Goal: Information Seeking & Learning: Learn about a topic

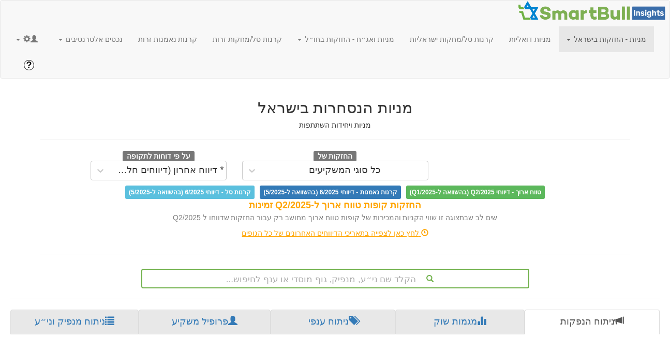
scroll to position [0, 2201]
click at [23, 37] on span at bounding box center [26, 38] width 7 height 7
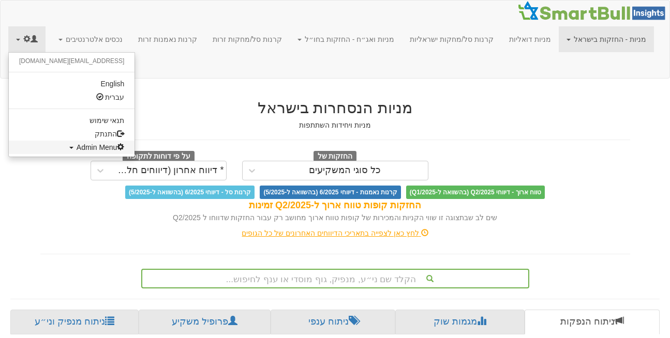
click at [77, 145] on span "Admin Menu" at bounding box center [101, 147] width 48 height 8
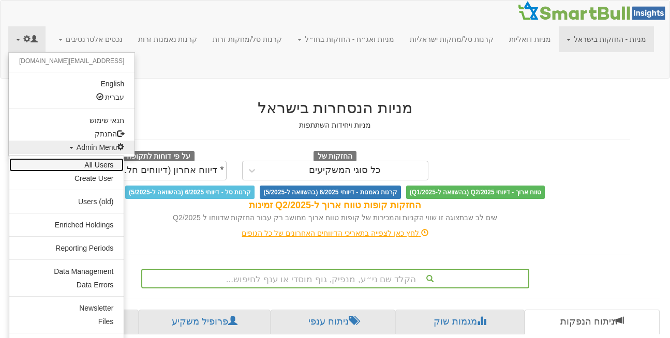
click at [91, 166] on link "All Users" at bounding box center [66, 164] width 114 height 13
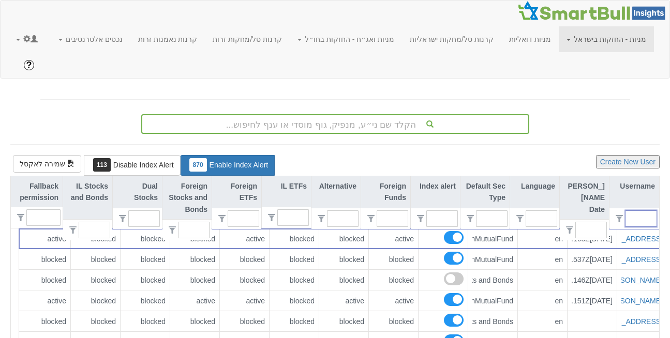
click at [635, 211] on input "text" at bounding box center [645, 219] width 23 height 16
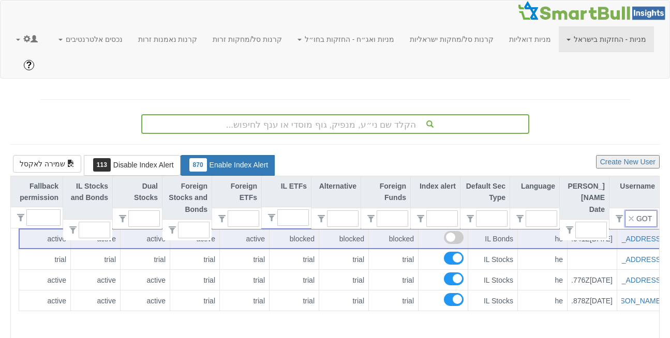
type input "GOTL"
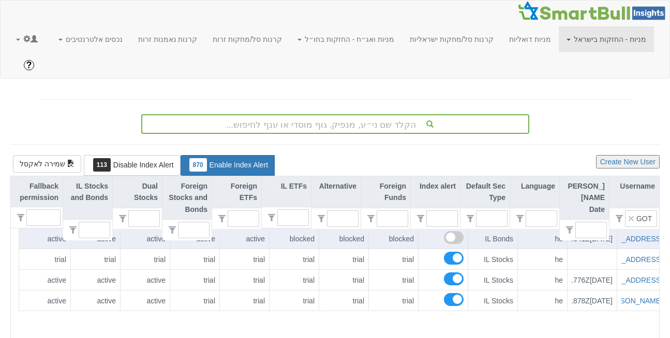
scroll to position [0, 0]
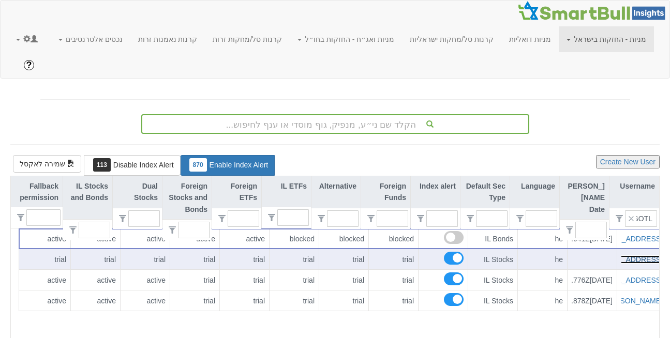
click at [642, 256] on link "lior@gotlive-ir.co.il" at bounding box center [601, 260] width 123 height 8
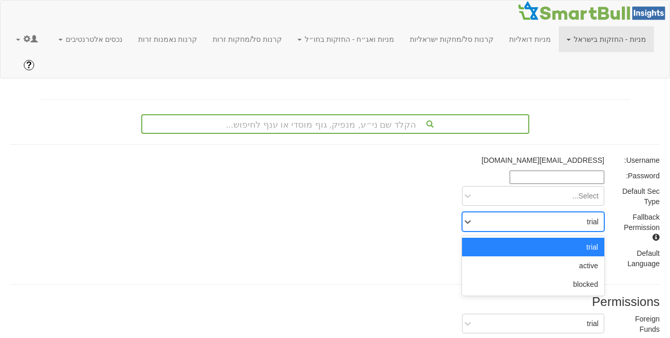
click at [581, 214] on div "trial" at bounding box center [541, 222] width 125 height 17
click at [577, 275] on div "blocked" at bounding box center [533, 284] width 142 height 19
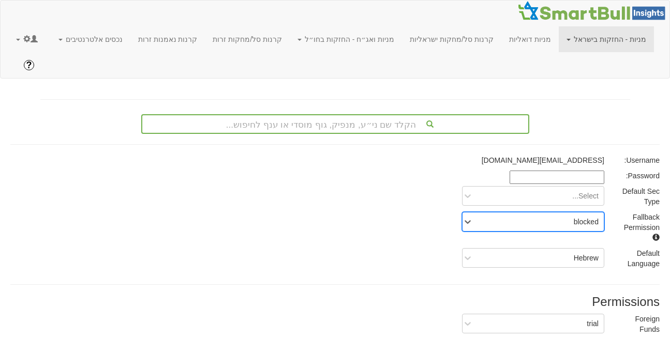
scroll to position [193, 0]
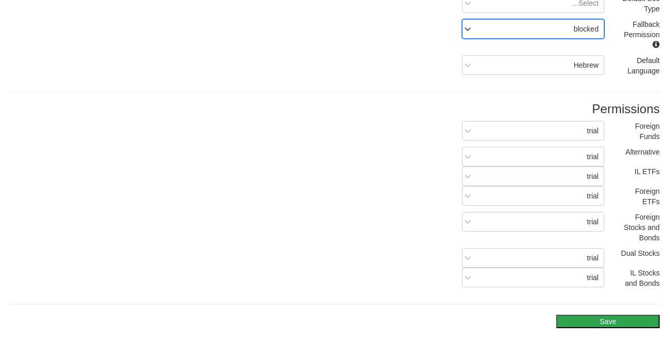
click at [591, 315] on button "Save" at bounding box center [607, 321] width 103 height 13
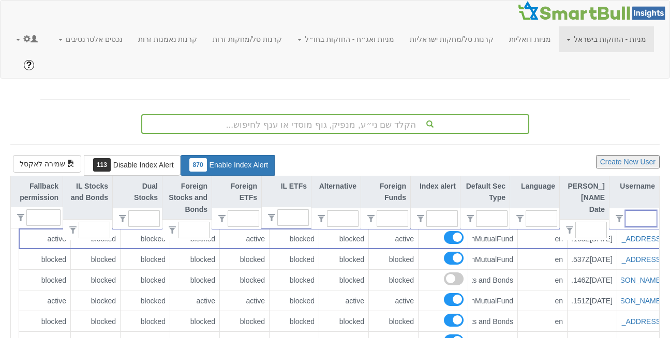
click at [639, 211] on input "text" at bounding box center [645, 219] width 23 height 16
type input "עםא"
type input "0"
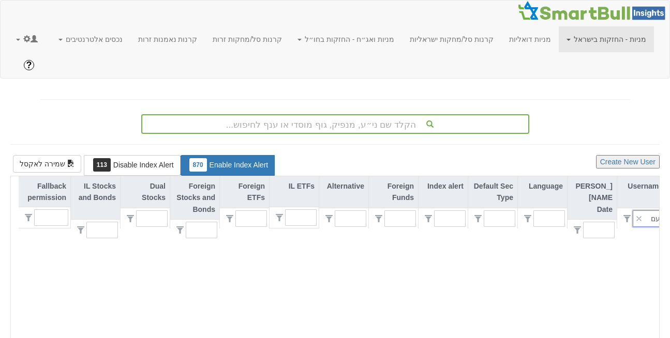
type input "ע"
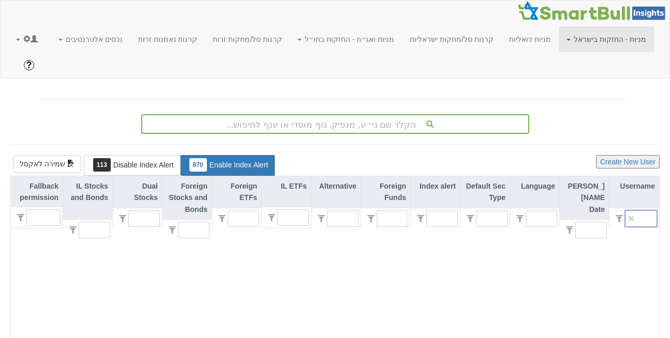
scroll to position [0, 8]
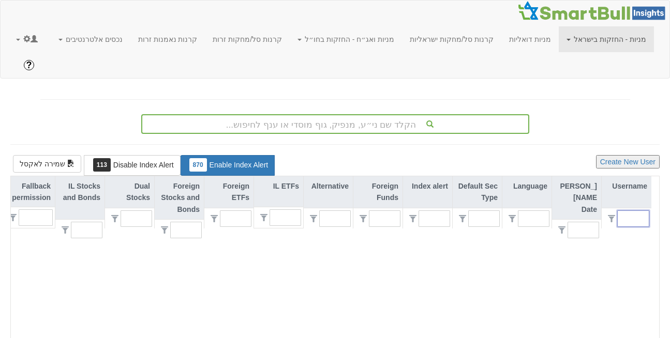
type input "1"
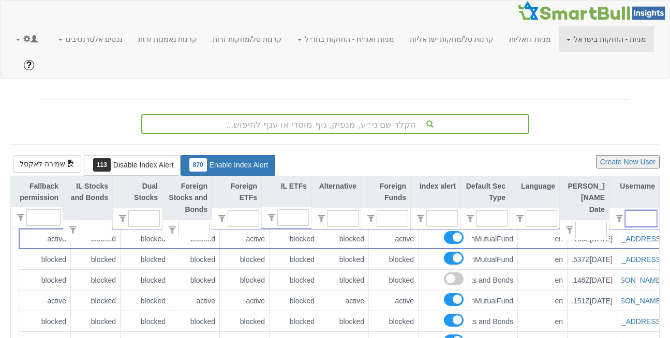
scroll to position [0, 0]
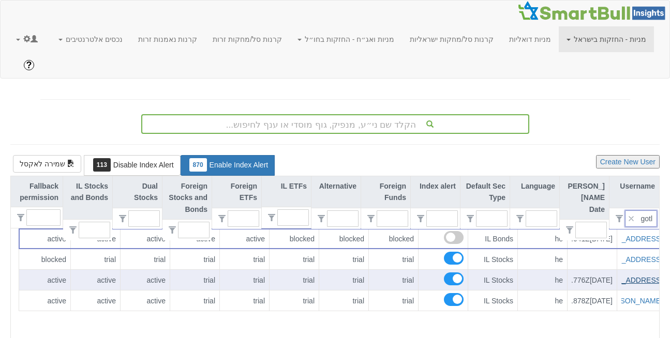
type input "gotl"
click at [631, 276] on link "avi@gotlive-ir.co.il" at bounding box center [601, 280] width 123 height 8
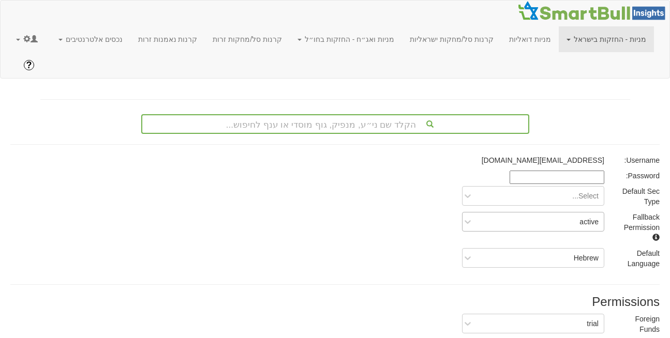
click at [577, 214] on div "active" at bounding box center [541, 222] width 125 height 17
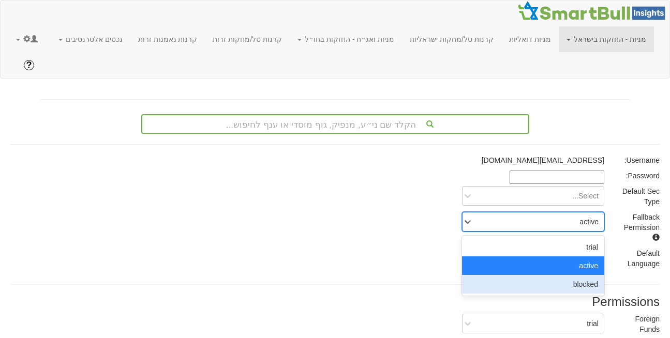
click at [573, 275] on div "blocked" at bounding box center [533, 284] width 142 height 19
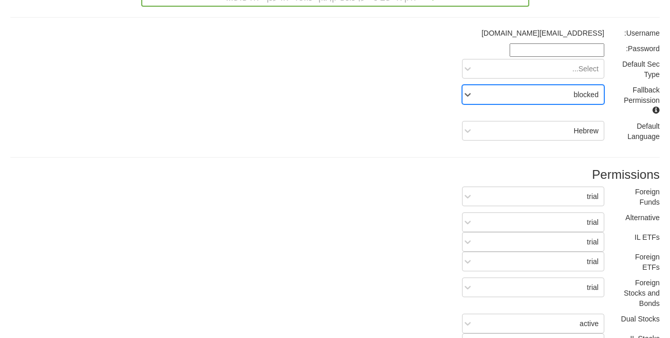
scroll to position [193, 0]
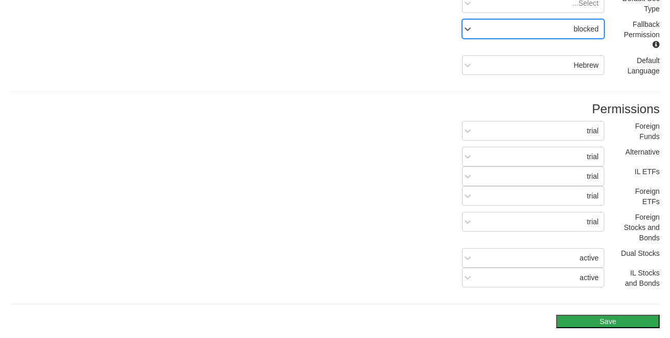
click at [604, 315] on button "Save" at bounding box center [607, 321] width 103 height 13
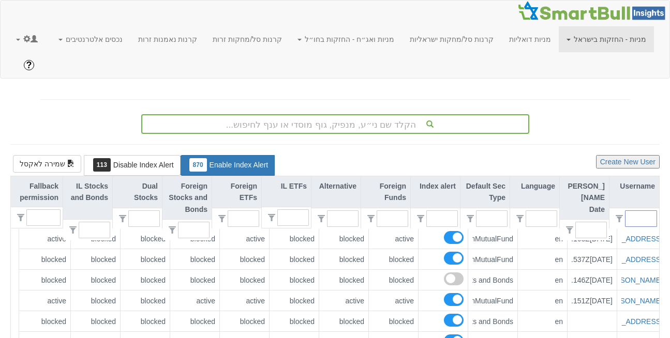
click at [640, 211] on input "text" at bounding box center [645, 219] width 23 height 16
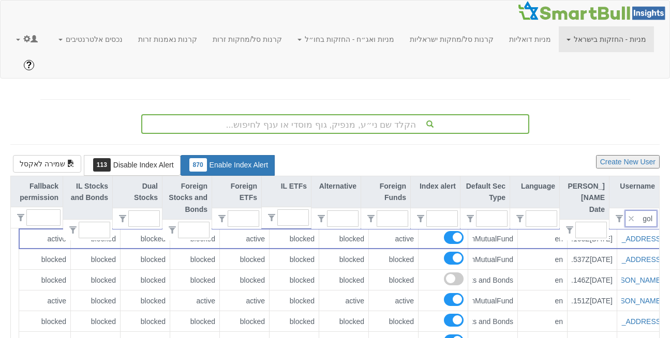
type input "golt"
type input "0"
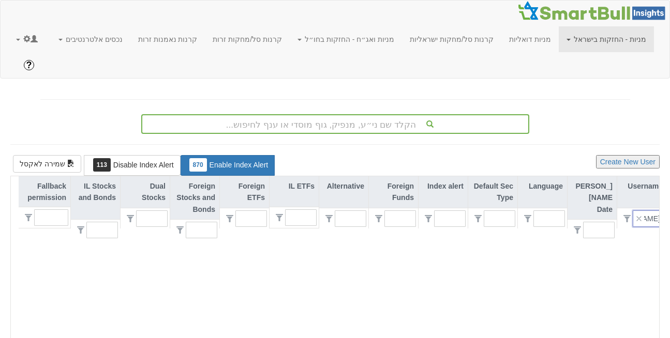
type input "gol"
type input "1"
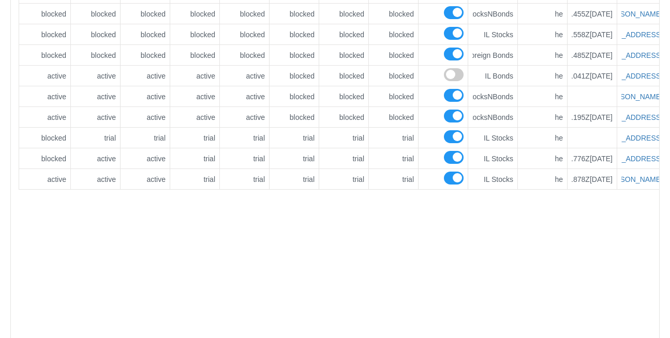
scroll to position [848, 0]
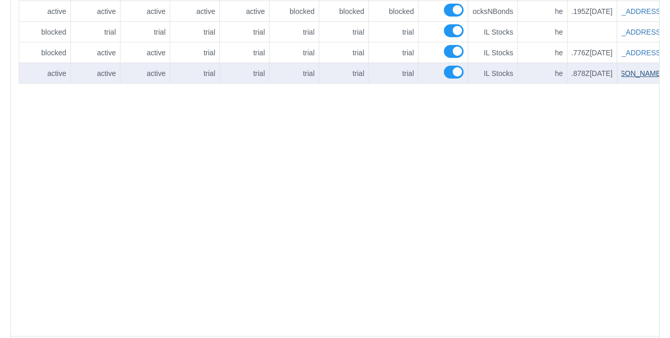
type input "got"
click at [628, 69] on link "shelly@gotlive-ir.co.il" at bounding box center [572, 73] width 182 height 8
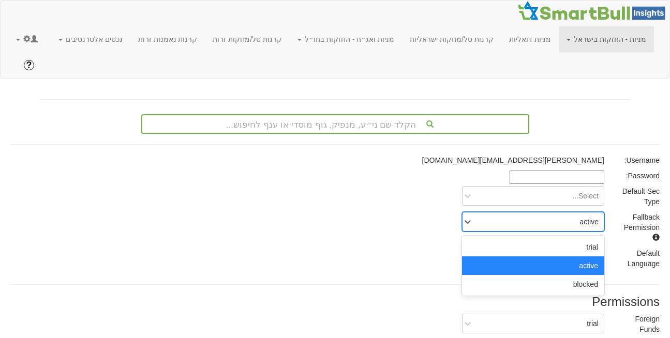
click at [561, 214] on div "active" at bounding box center [541, 222] width 125 height 17
click at [482, 275] on div "blocked" at bounding box center [533, 284] width 142 height 19
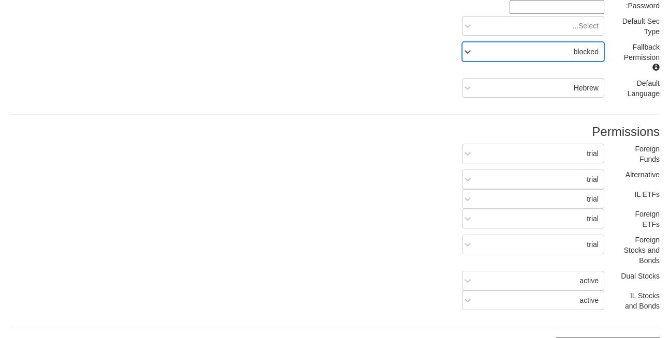
scroll to position [193, 0]
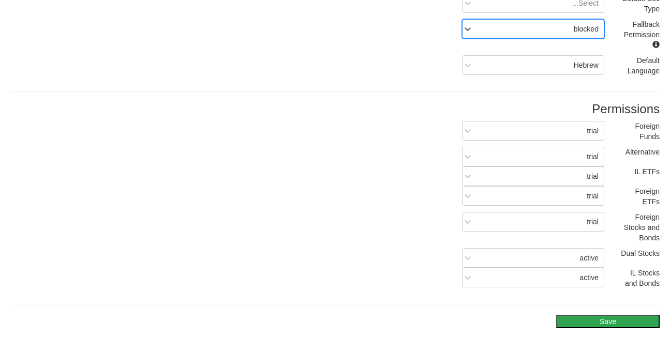
click at [603, 315] on button "Save" at bounding box center [607, 321] width 103 height 13
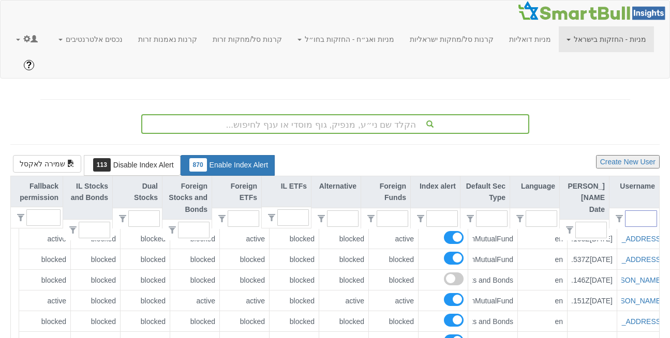
click at [637, 211] on input "text" at bounding box center [645, 219] width 23 height 16
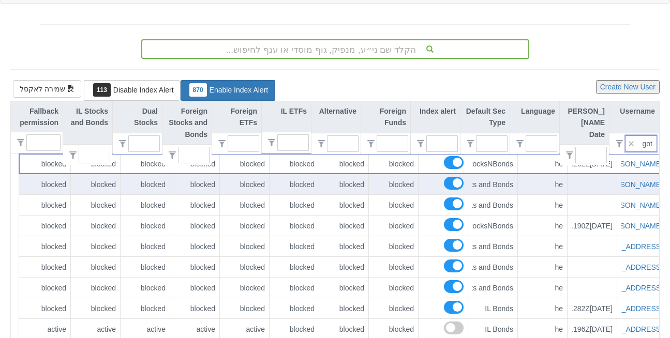
scroll to position [71, 0]
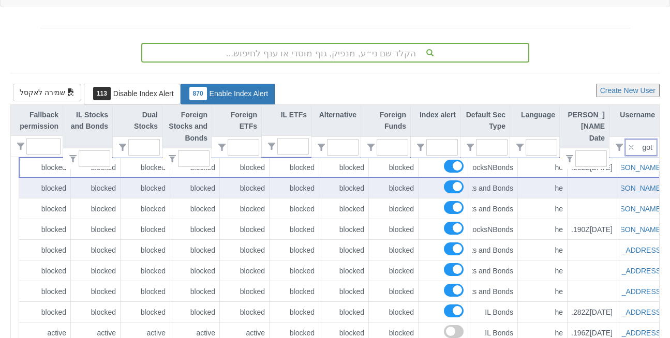
type input "gotl"
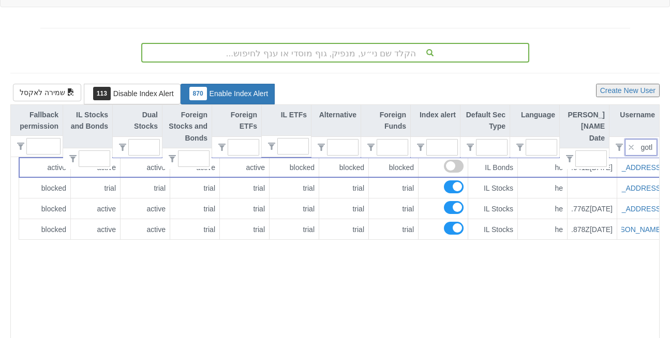
click at [631, 145] on icon "button" at bounding box center [631, 147] width 5 height 5
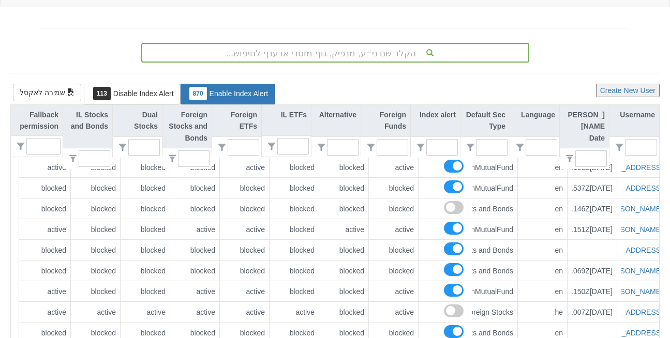
scroll to position [0, 0]
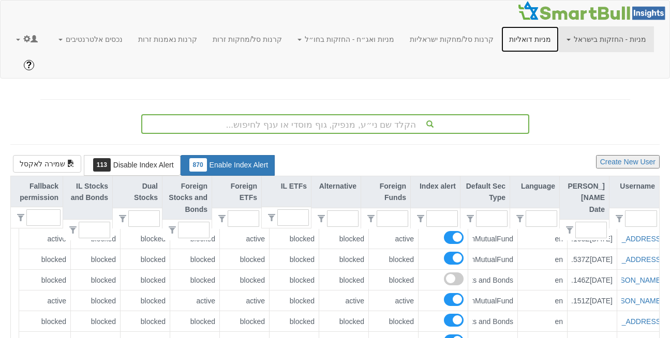
click at [546, 41] on link "מניות דואליות" at bounding box center [529, 39] width 57 height 26
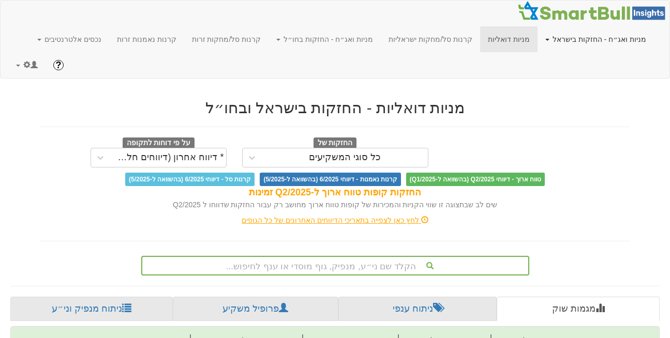
click at [596, 36] on link "מניות ואג״ח - החזקות בישראל" at bounding box center [595, 39] width 116 height 26
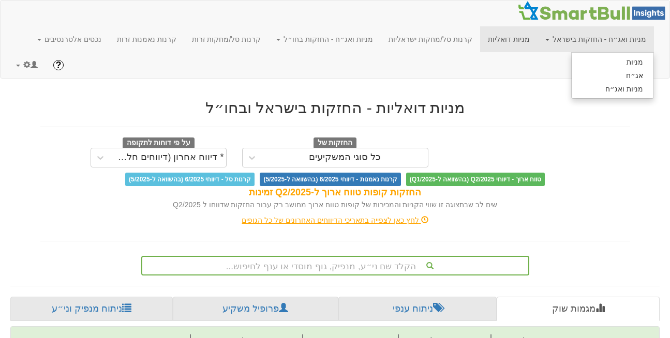
scroll to position [0, 8369]
click at [615, 63] on link "מניות" at bounding box center [613, 61] width 82 height 13
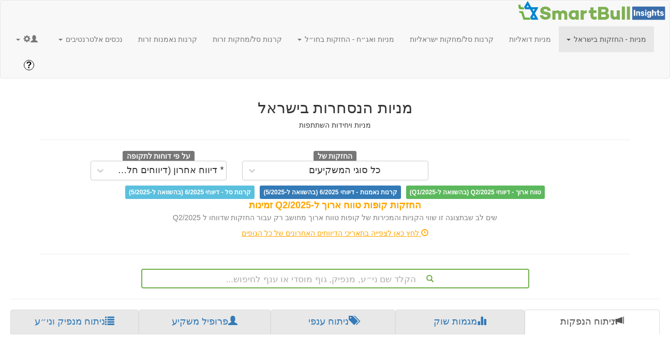
click at [625, 36] on link "מניות - החזקות בישראל" at bounding box center [606, 39] width 95 height 26
click at [513, 99] on h2 "מניות הנסחרות בישראל" at bounding box center [335, 107] width 590 height 17
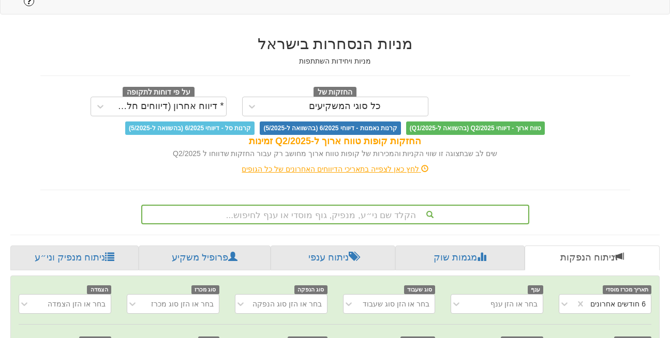
scroll to position [64, 0]
click at [346, 102] on div "כל סוגי המשקיעים" at bounding box center [345, 107] width 72 height 10
click at [534, 149] on div "שים לב שבתצוגה זו שווי הקניות והמכירות של קופות טווח ארוך מחושב רק עבור החזקות …" at bounding box center [335, 154] width 590 height 10
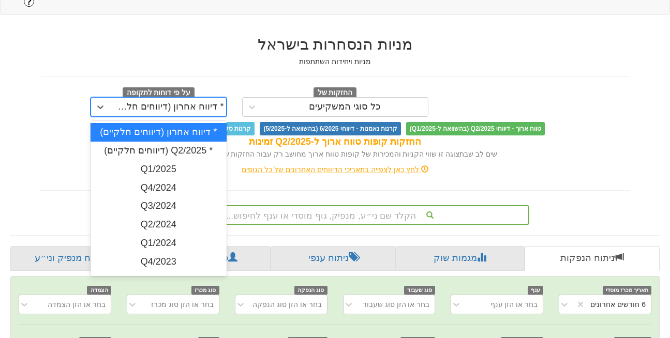
click at [171, 102] on div "* דיווח אחרון (דיווחים חלקיים)" at bounding box center [168, 107] width 112 height 10
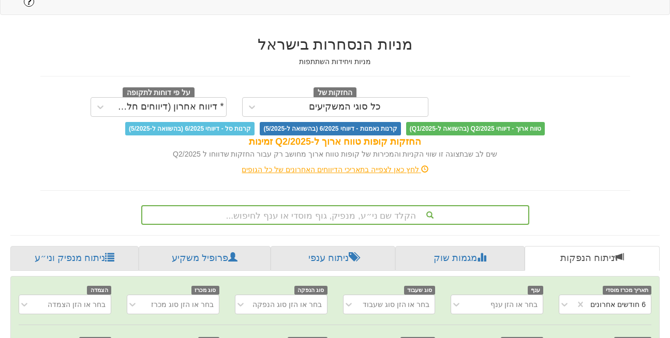
click at [525, 165] on div "לחץ כאן לצפייה בתאריכי הדיווחים האחרונים של כל הגופים" at bounding box center [335, 170] width 605 height 10
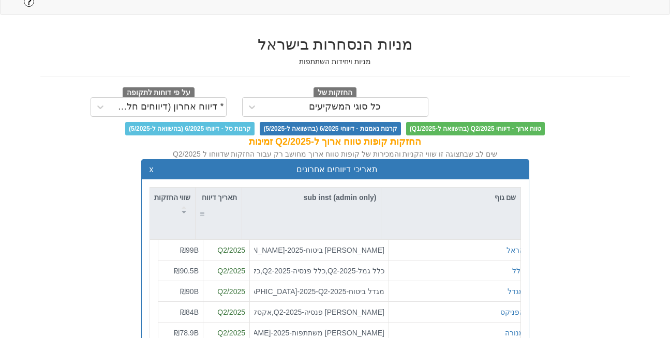
click at [225, 206] on div at bounding box center [230, 209] width 13 height 7
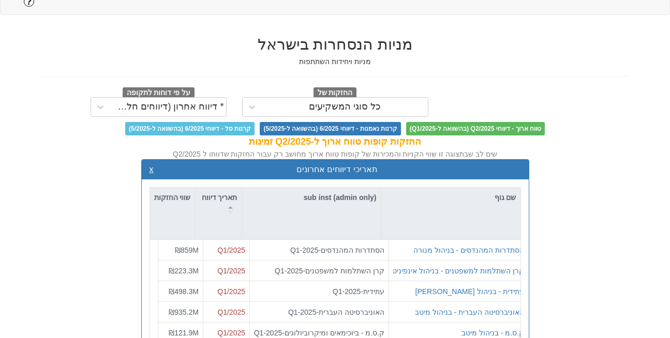
click at [150, 165] on button "x" at bounding box center [152, 169] width 4 height 9
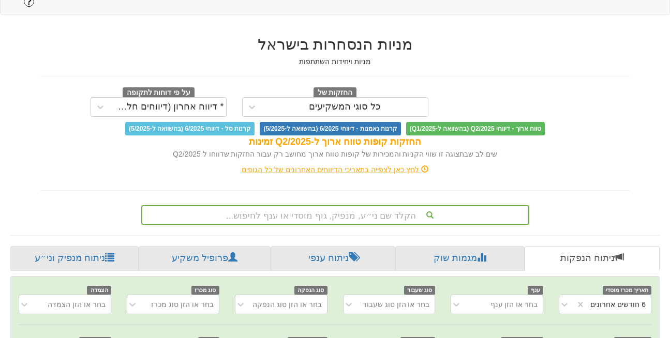
scroll to position [128, 0]
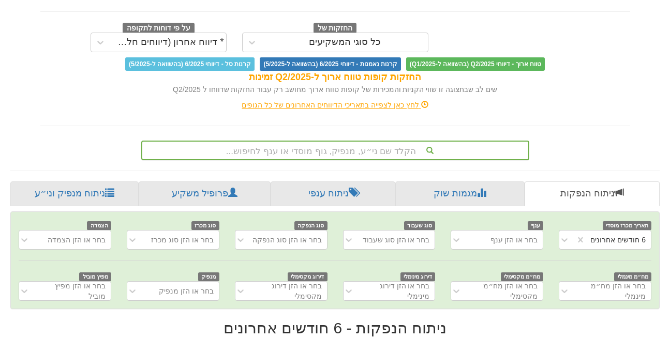
click at [355, 141] on div "הקלד שם ני״ע, מנפיק, גוף מוסדי או ענף לחיפוש..." at bounding box center [335, 151] width 388 height 20
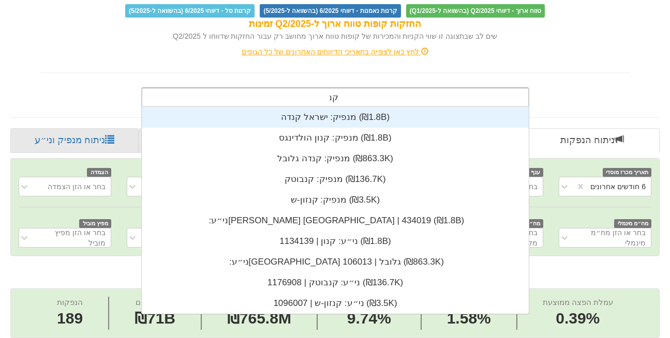
scroll to position [207, 0]
type input "ק"
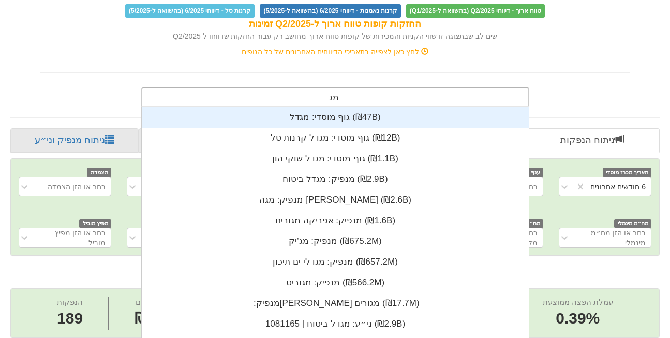
scroll to position [257, 0]
type input "מ"
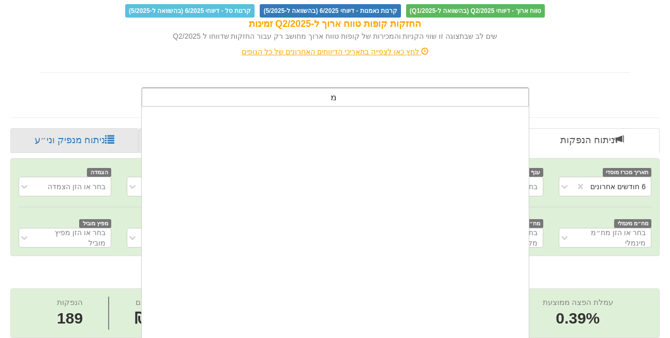
scroll to position [3352, 0]
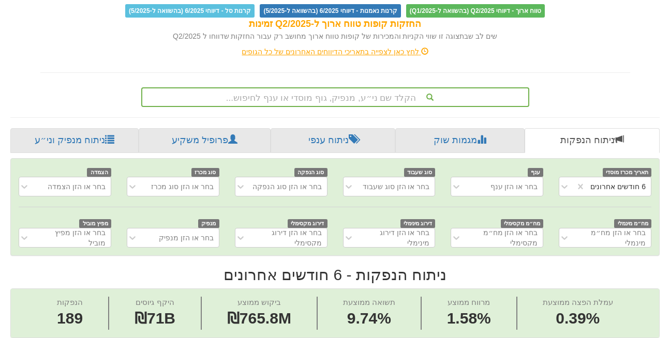
click at [579, 47] on div "לחץ כאן לצפייה בתאריכי הדיווחים האחרונים של כל הגופים" at bounding box center [335, 52] width 605 height 10
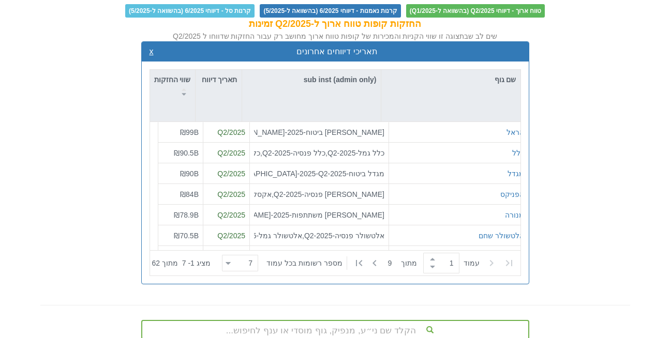
click at [153, 47] on button "x" at bounding box center [152, 51] width 4 height 9
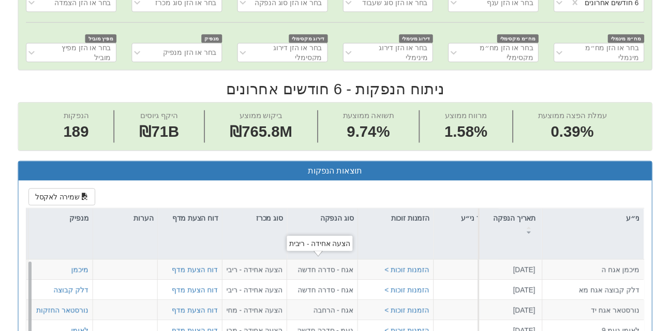
scroll to position [0, 2201]
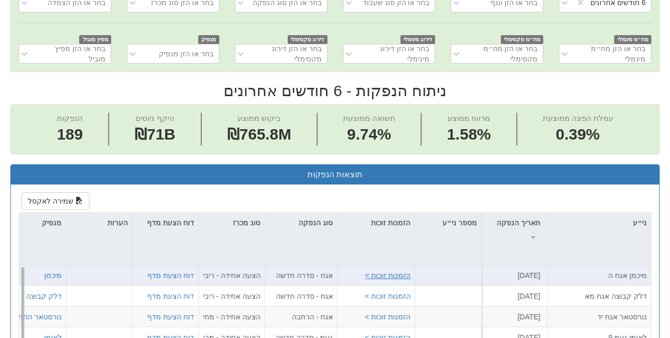
click at [392, 271] on button "הזמנות זוכות >" at bounding box center [388, 276] width 46 height 10
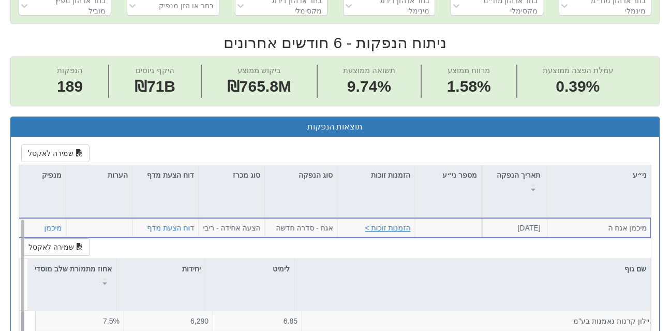
scroll to position [413, 0]
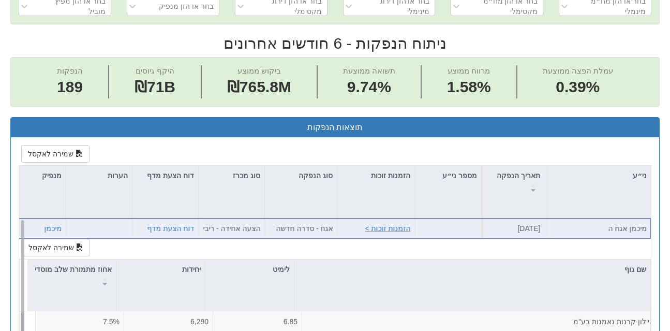
click at [386, 223] on button "הזמנות זוכות >" at bounding box center [388, 228] width 46 height 10
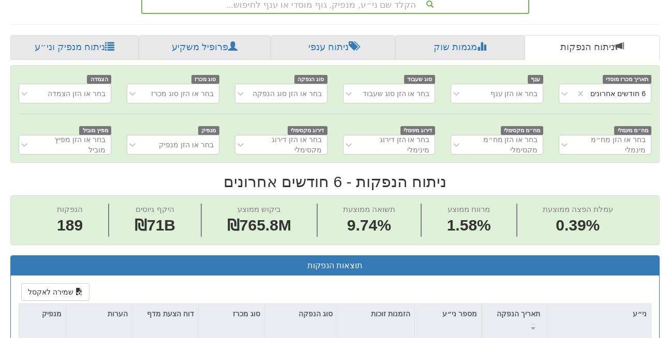
scroll to position [269, 0]
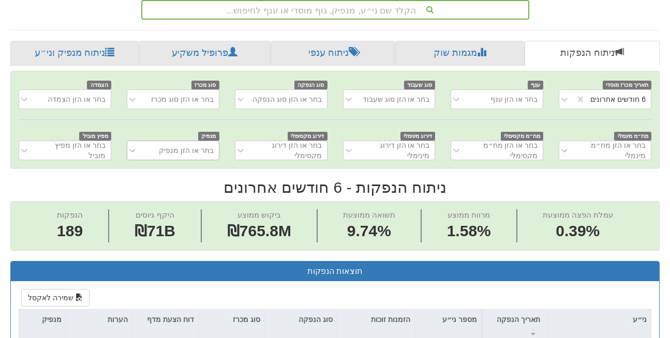
click at [193, 145] on div "בחר או הזן מנפיק" at bounding box center [186, 150] width 55 height 10
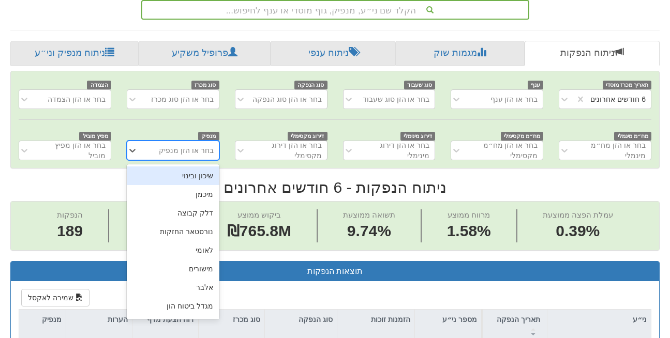
click at [201, 101] on div "תאריך מכרז מוסדי 6 חודשים אחרונים ענף בחר או הזן ענף סוג שעבוד בחר או הזן סוג ש…" at bounding box center [335, 119] width 648 height 97
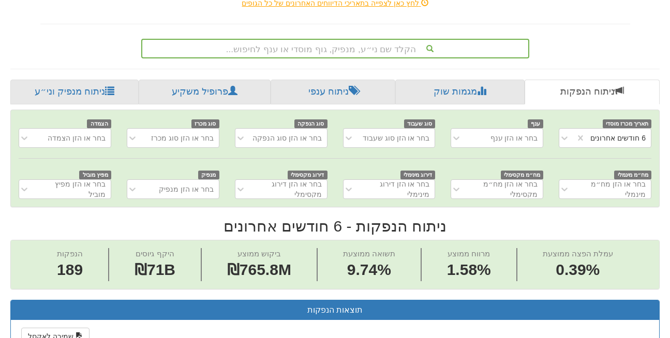
scroll to position [226, 0]
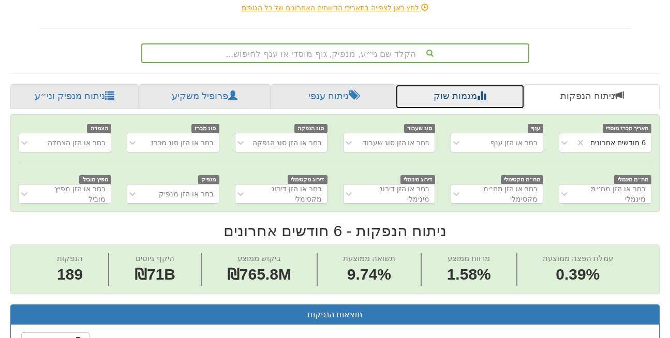
click at [456, 84] on link "מגמות שוק" at bounding box center [459, 96] width 129 height 25
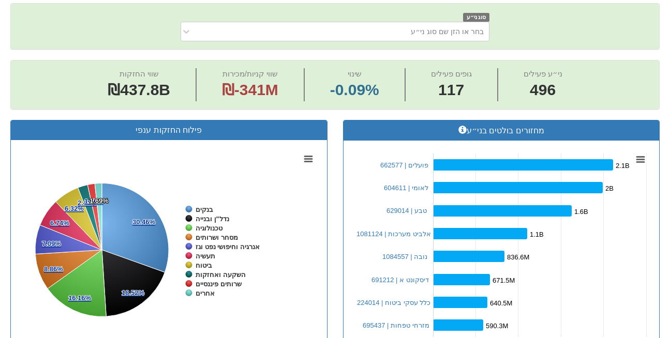
scroll to position [338, 0]
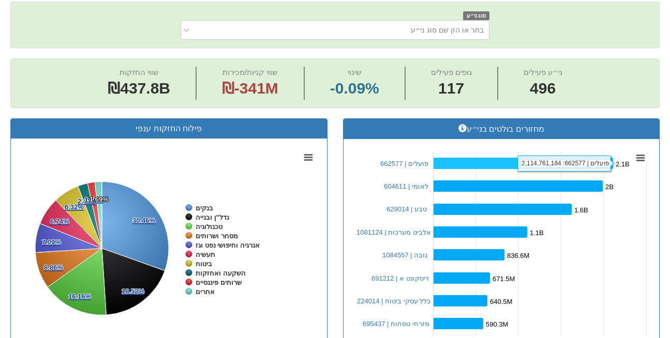
click at [505, 158] on rect at bounding box center [523, 163] width 180 height 11
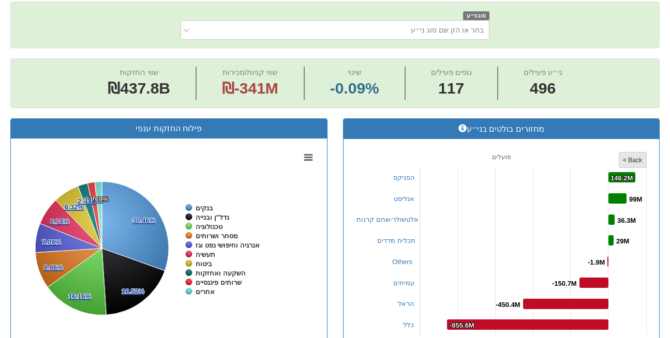
click at [634, 157] on tspan "< Back" at bounding box center [633, 160] width 20 height 7
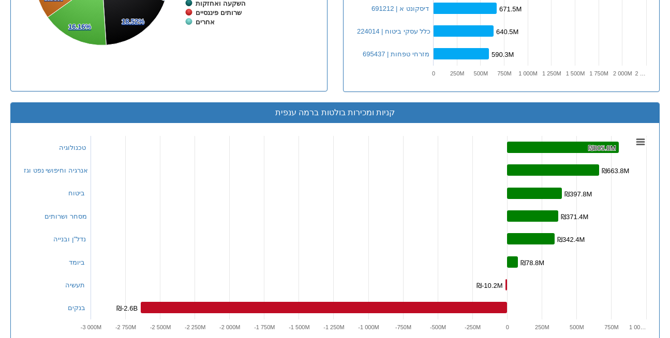
scroll to position [603, 0]
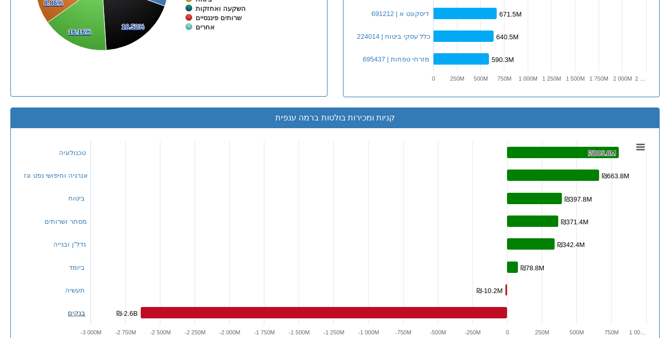
click at [80, 309] on link "בנקים" at bounding box center [77, 313] width 18 height 8
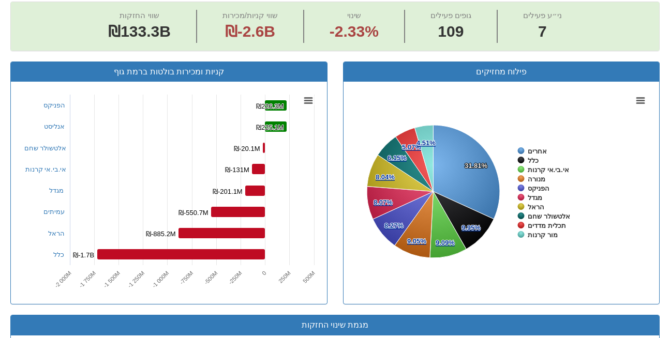
scroll to position [419, 0]
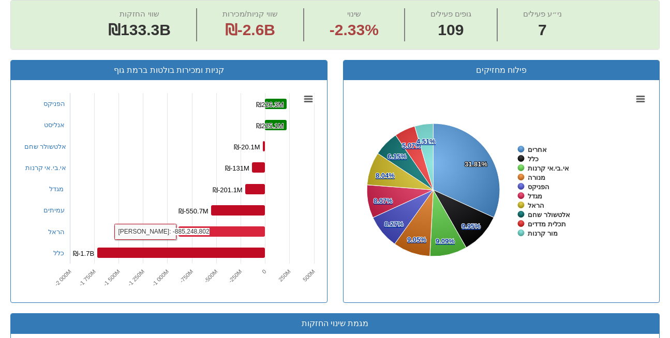
click at [192, 227] on rect at bounding box center [221, 232] width 86 height 10
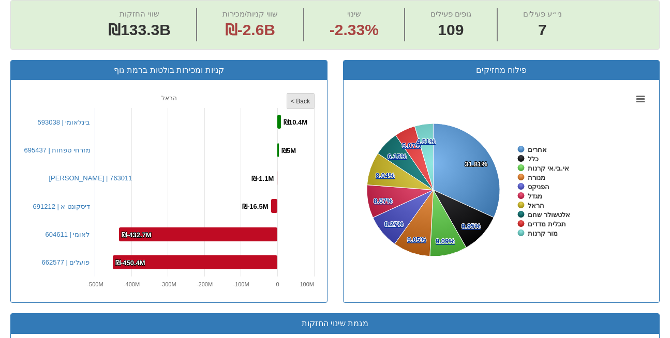
click at [305, 98] on tspan "< Back" at bounding box center [301, 101] width 20 height 7
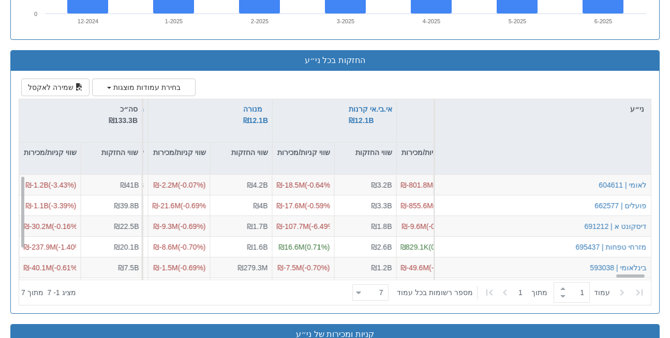
scroll to position [0, 13127]
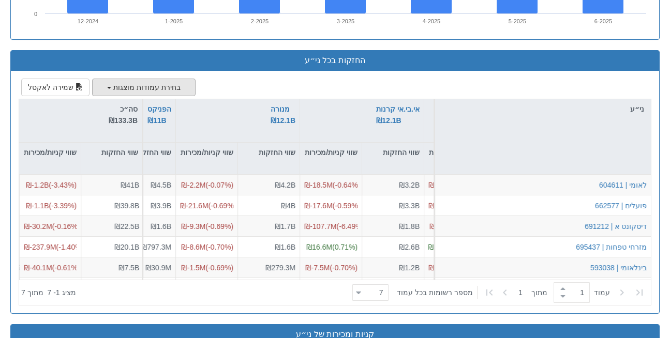
click at [143, 79] on button "בחירת עמודות מוצגות" at bounding box center [143, 88] width 103 height 18
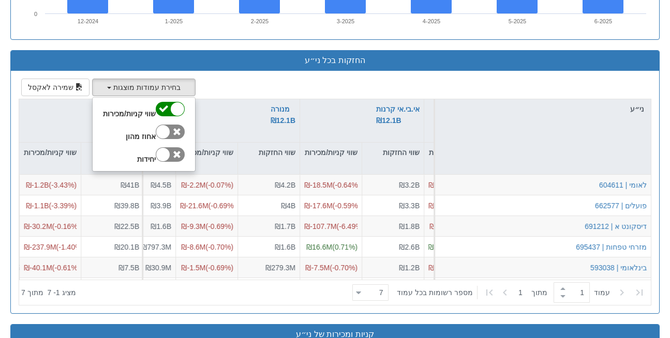
click at [221, 79] on div "בחירת עמודות מוצגות שווי קניות/מכירות אחוז מהון יחידות שמירה לאקסל ני״ע כלל ₪13…" at bounding box center [335, 192] width 633 height 227
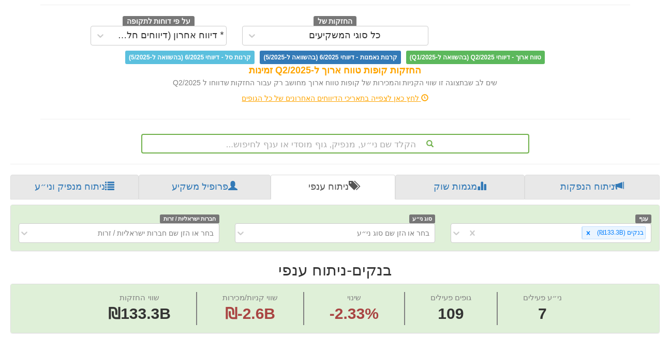
scroll to position [137, 0]
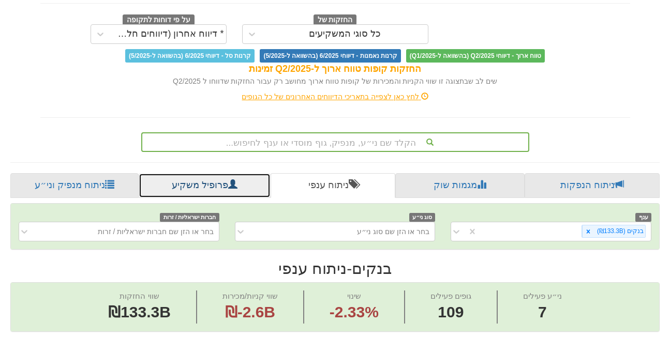
click at [190, 173] on link "פרופיל משקיע" at bounding box center [204, 185] width 131 height 25
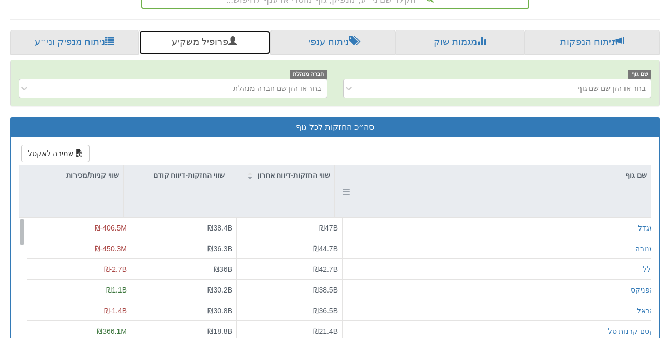
scroll to position [285, 0]
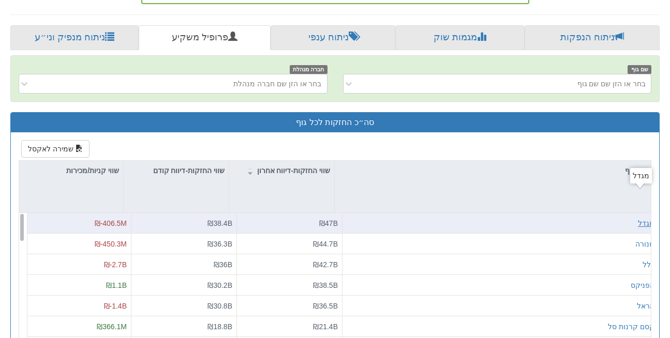
click at [641, 218] on div "מגדל" at bounding box center [646, 223] width 17 height 10
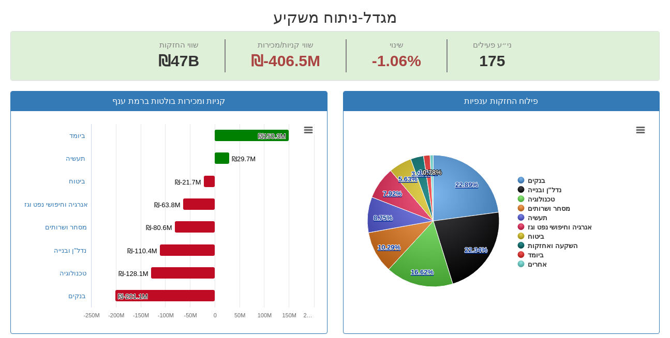
scroll to position [442, 0]
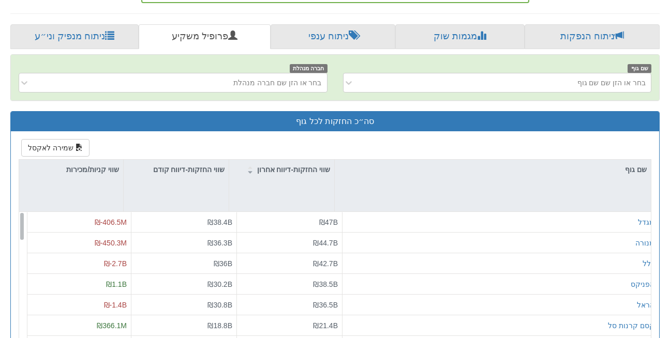
scroll to position [288, 0]
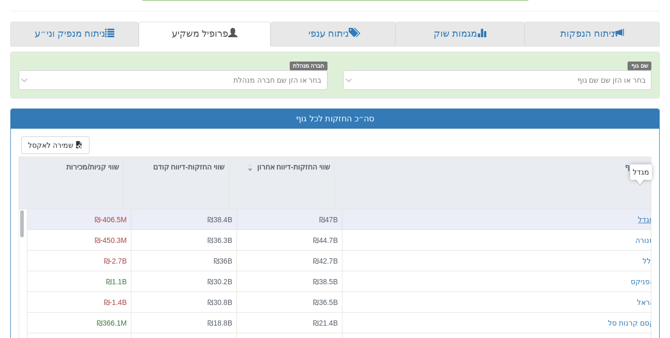
click at [638, 215] on div "מגדל" at bounding box center [646, 220] width 17 height 10
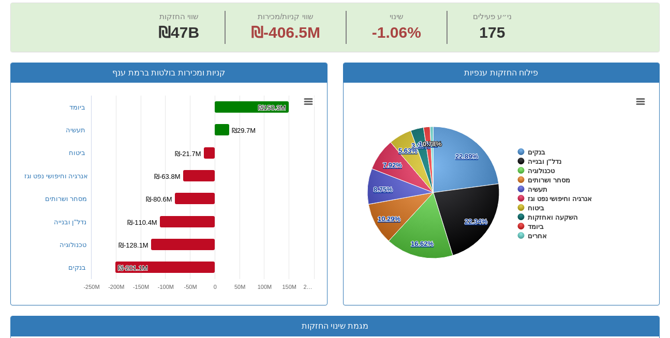
scroll to position [463, 0]
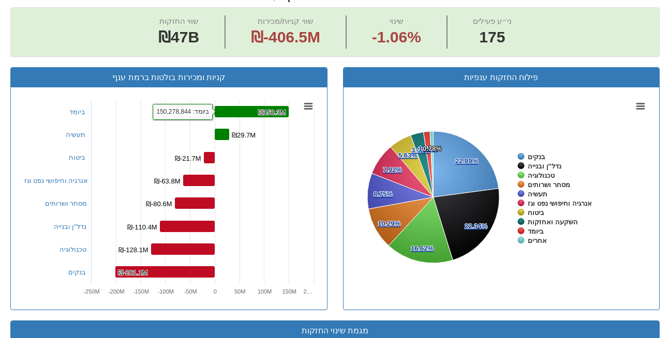
click at [252, 106] on rect at bounding box center [252, 111] width 74 height 11
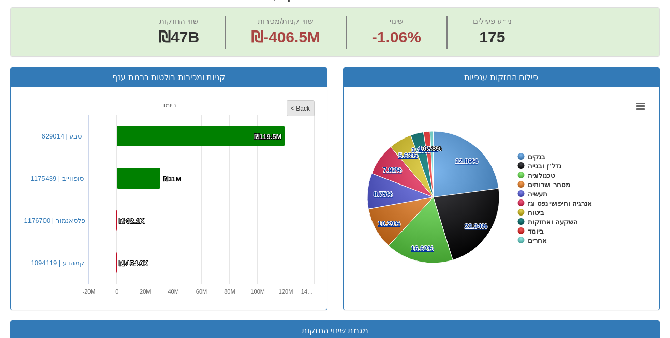
click at [295, 101] on rect at bounding box center [300, 109] width 27 height 16
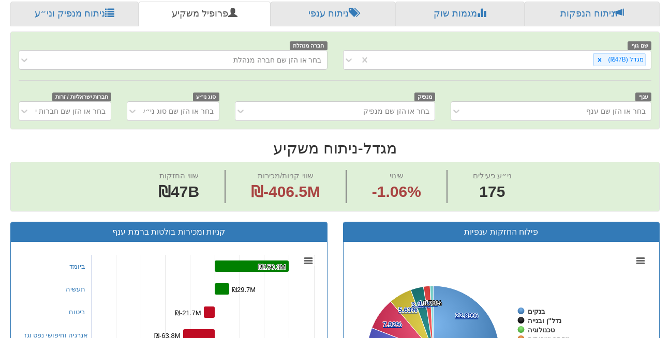
scroll to position [308, 0]
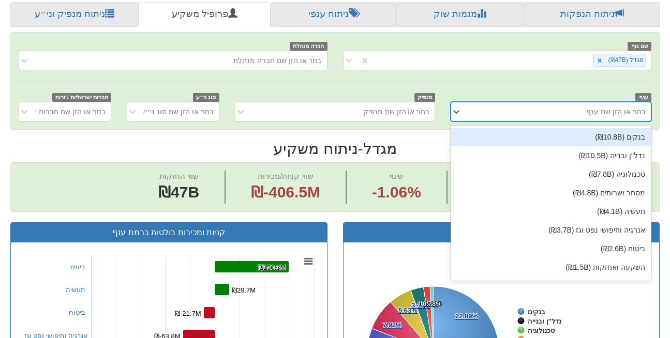
click at [590, 103] on div "בחר או הזן שם ענף" at bounding box center [559, 111] width 184 height 17
click at [557, 63] on div "שם גוף מגדל (₪47B) חברה מנהלת בחר או הזן שם חברה מנהלת ענף option בנקים (₪10.8B…" at bounding box center [335, 81] width 648 height 97
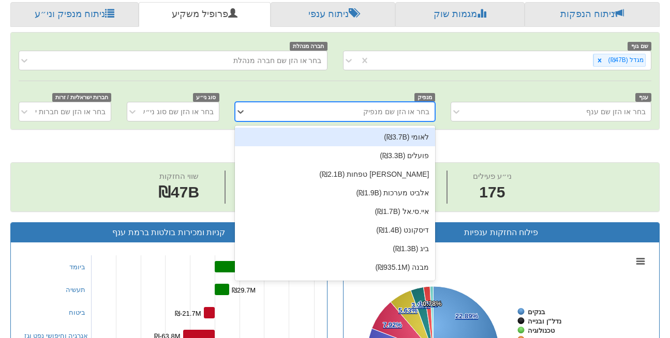
click at [406, 107] on div "בחר או הזן שם מנפיק" at bounding box center [396, 112] width 67 height 10
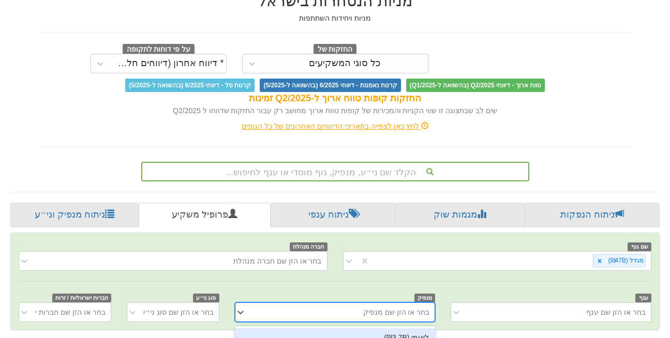
scroll to position [0, 0]
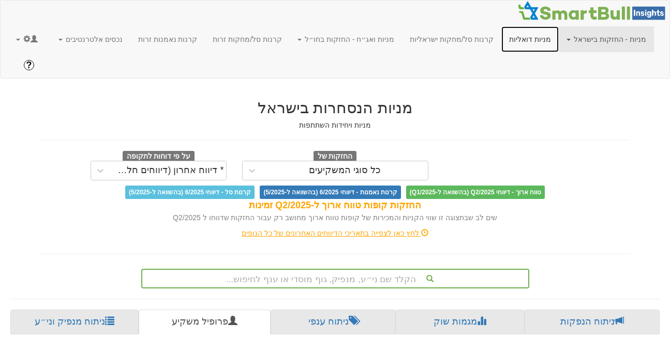
click at [537, 36] on link "מניות דואליות" at bounding box center [529, 39] width 57 height 26
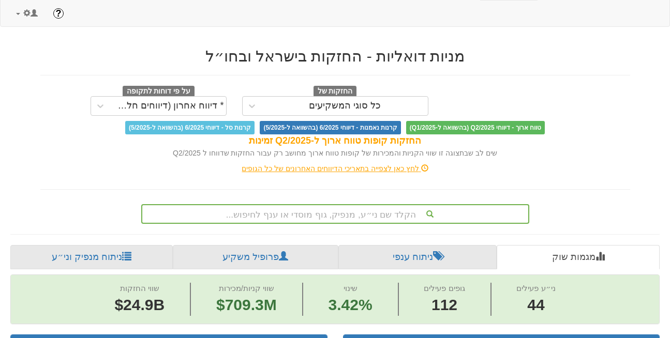
scroll to position [51, 0]
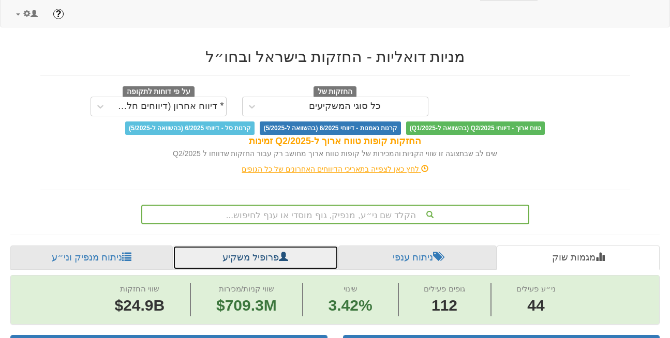
click at [256, 246] on link "פרופיל משקיע" at bounding box center [256, 258] width 166 height 25
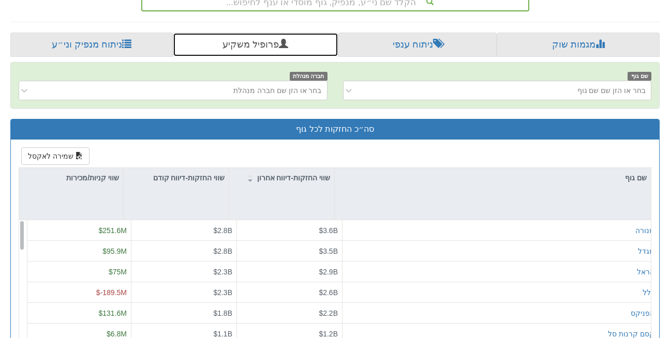
scroll to position [268, 0]
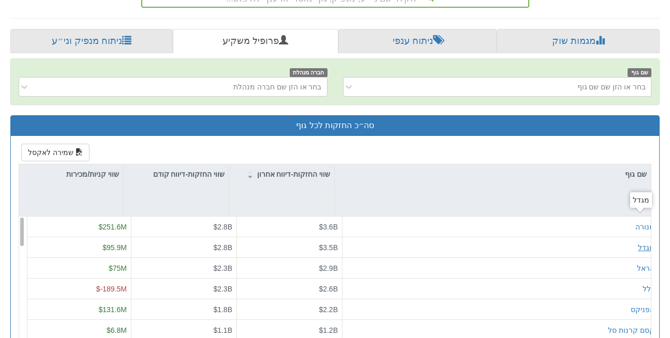
click at [639, 242] on div "מגדל" at bounding box center [646, 247] width 17 height 10
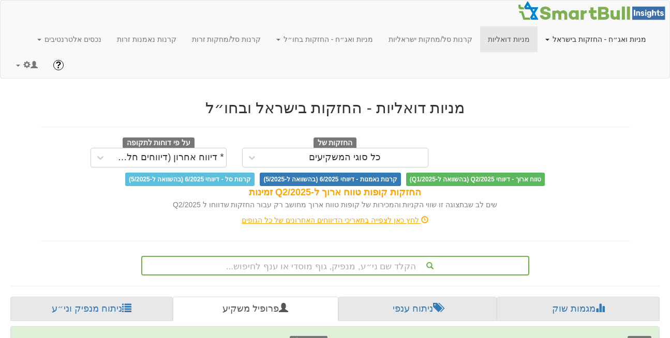
click at [605, 41] on link "מניות ואג״ח - החזקות בישראל" at bounding box center [595, 39] width 116 height 26
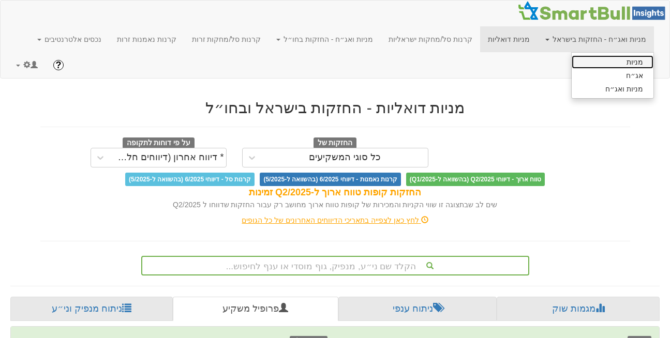
click at [611, 57] on link "מניות" at bounding box center [613, 61] width 82 height 13
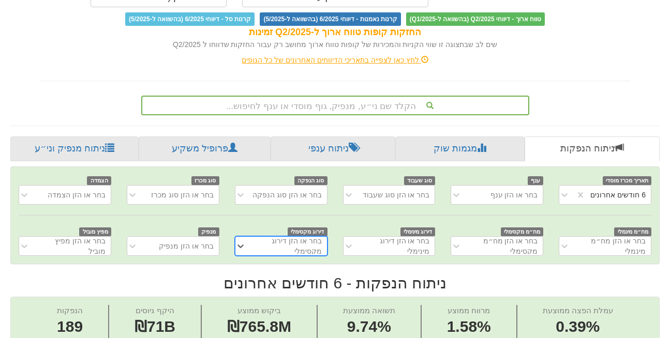
scroll to position [173, 0]
click at [198, 137] on link "פרופיל משקיע" at bounding box center [204, 149] width 131 height 25
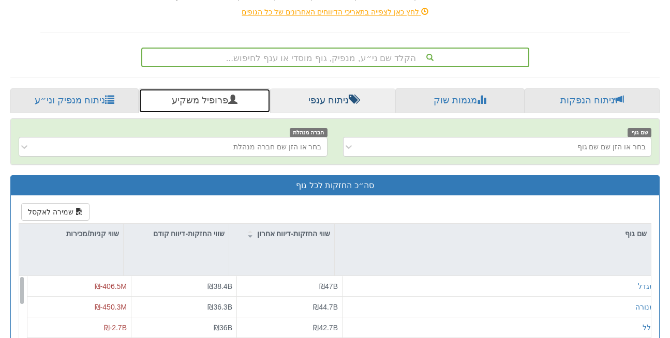
scroll to position [222, 0]
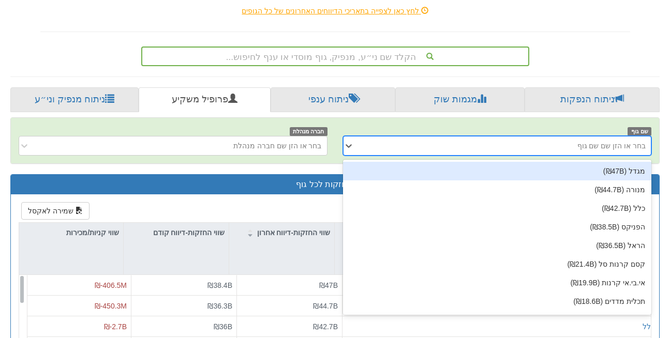
click at [548, 138] on div "בחר או הזן שם שם גוף" at bounding box center [506, 146] width 292 height 17
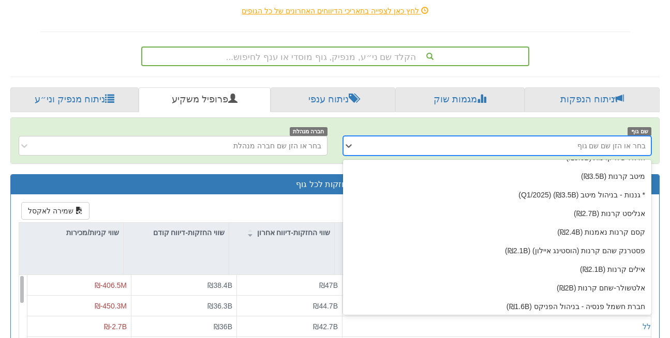
scroll to position [369, 0]
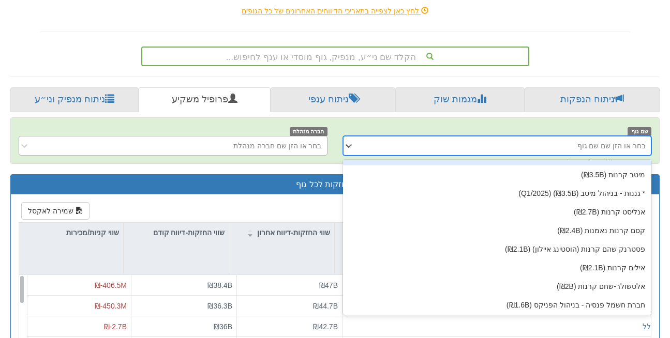
click at [303, 141] on div "בחר או הזן שם חברה מנהלת" at bounding box center [277, 146] width 88 height 10
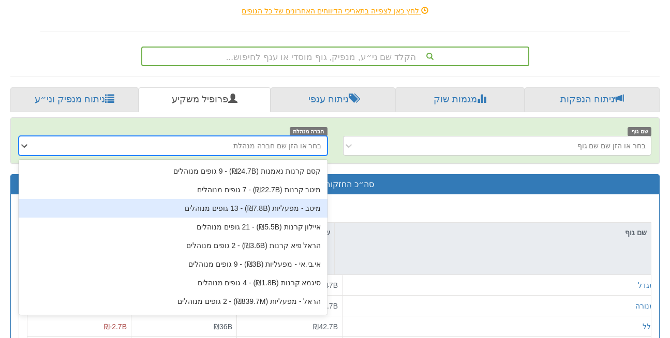
click at [299, 199] on div "מיטב - מפעליות (₪7.8B) ‏- 13 גופים מנוהלים" at bounding box center [173, 208] width 309 height 19
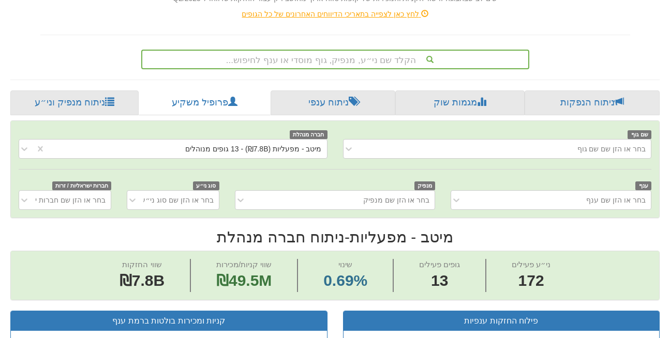
scroll to position [229, 0]
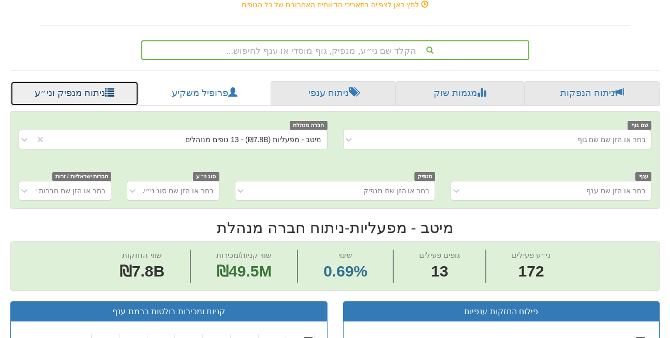
click at [73, 81] on link "ניתוח מנפיק וני״ע" at bounding box center [74, 93] width 128 height 25
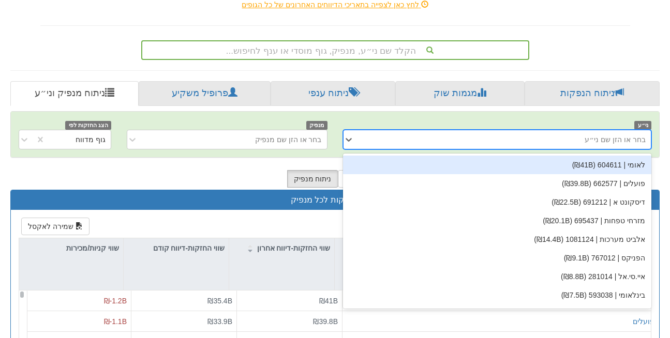
click at [496, 131] on div "בחר או הזן שם ני״ע" at bounding box center [506, 139] width 292 height 17
click at [629, 156] on div "לאומי | 604611 (₪41B)" at bounding box center [497, 165] width 309 height 19
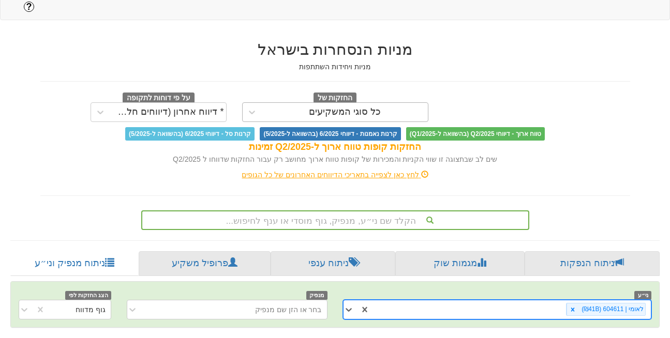
scroll to position [57, 0]
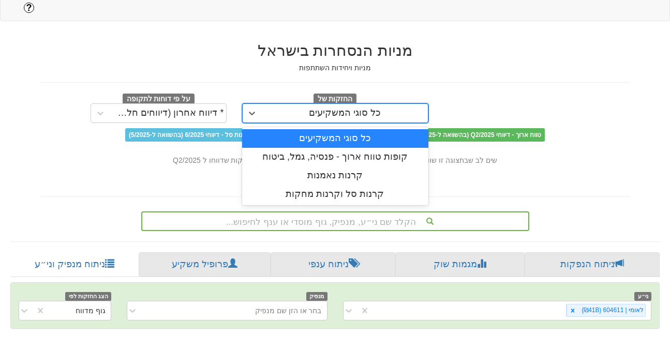
click at [349, 108] on div "כל סוגי המשקיעים" at bounding box center [345, 113] width 72 height 10
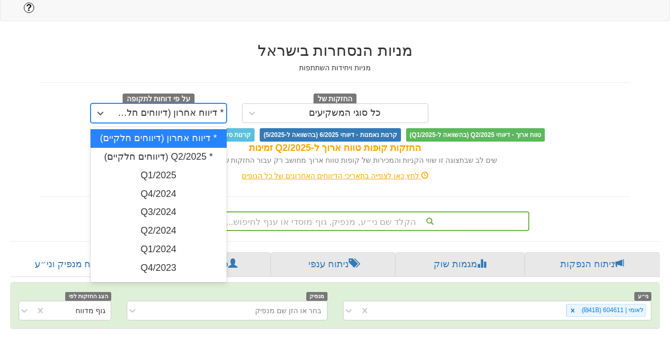
click at [222, 105] on div "* דיווח אחרון (דיווחים חלקיים)" at bounding box center [168, 113] width 116 height 17
click at [190, 148] on div "* Q2/2025 (דיווחים חלקיים)" at bounding box center [159, 157] width 136 height 19
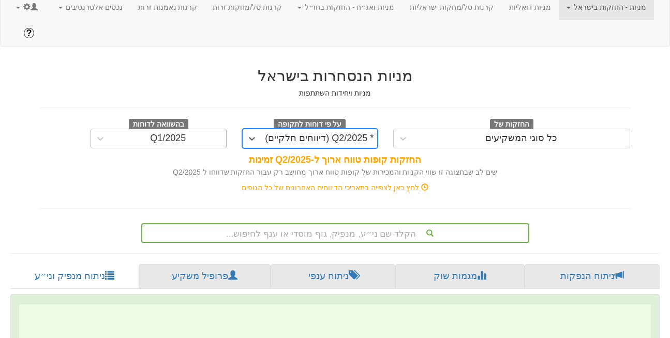
scroll to position [57, 0]
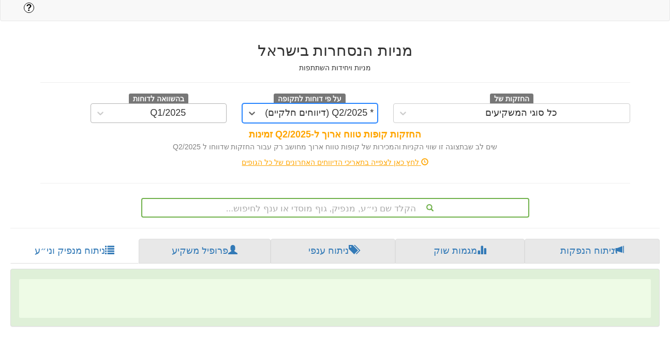
click at [187, 105] on div "Q1/2025" at bounding box center [168, 113] width 116 height 17
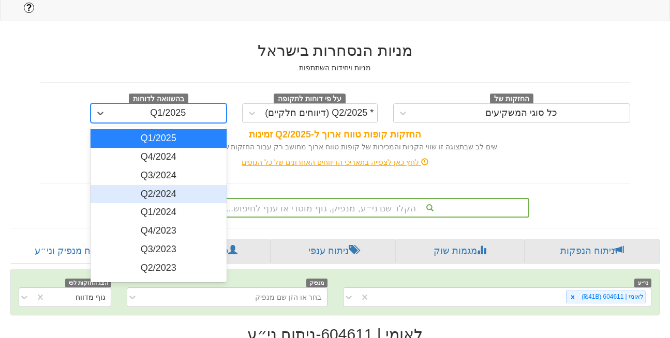
click at [169, 185] on div "Q2/2024" at bounding box center [159, 194] width 136 height 19
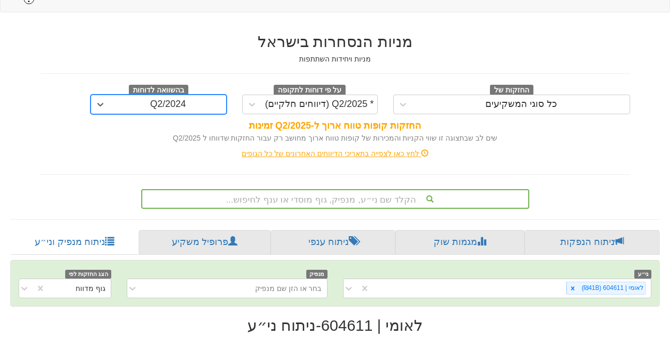
scroll to position [57, 0]
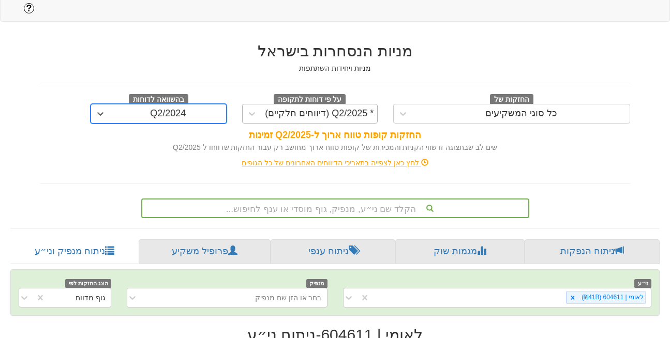
click at [316, 109] on div "* Q2/2025 (דיווחים חלקיים)" at bounding box center [319, 114] width 109 height 10
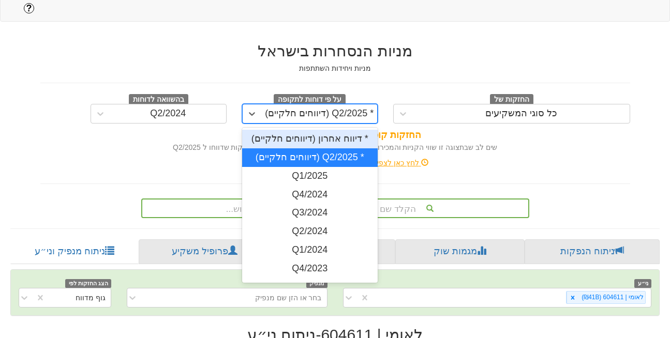
click at [318, 130] on div "* דיווח אחרון (דיווחים חלקיים)" at bounding box center [310, 139] width 136 height 19
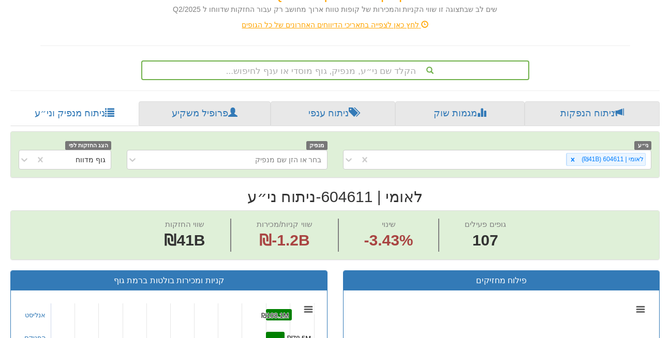
scroll to position [215, 0]
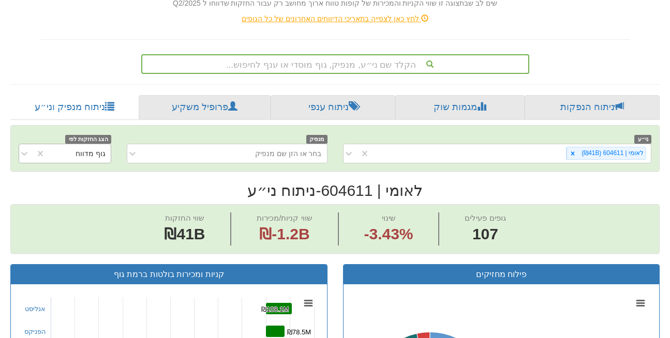
click at [90, 148] on div "גוף מדווח" at bounding box center [91, 153] width 30 height 10
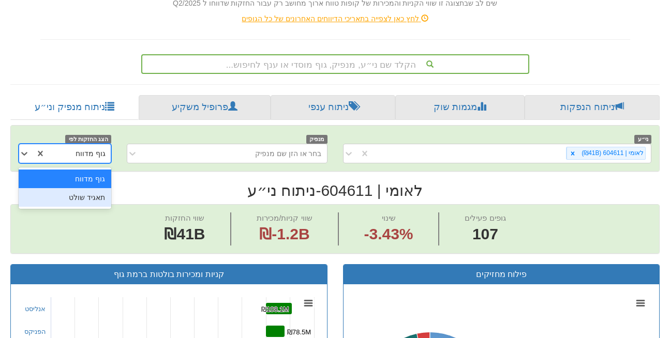
click at [88, 188] on div "תאגיד שולט" at bounding box center [65, 197] width 93 height 19
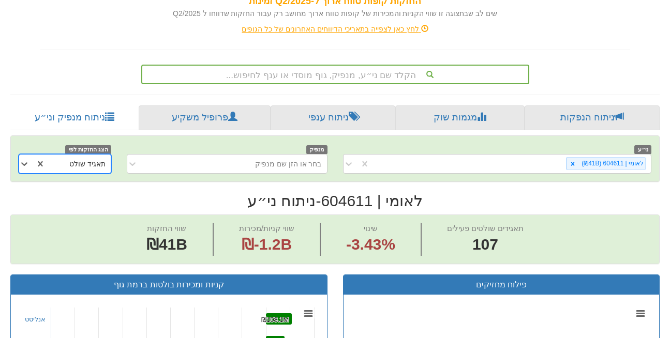
scroll to position [207, 0]
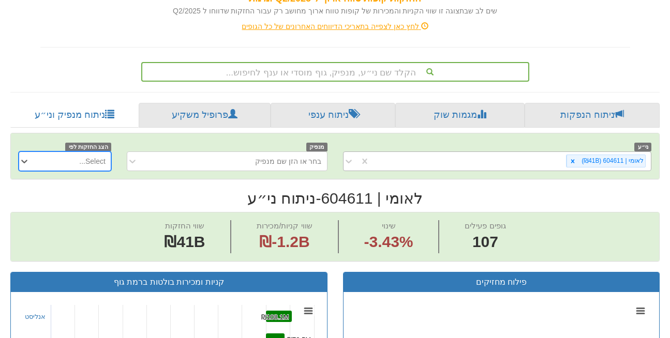
click at [536, 153] on div "לאומי | 604611 (₪41B)" at bounding box center [510, 161] width 281 height 17
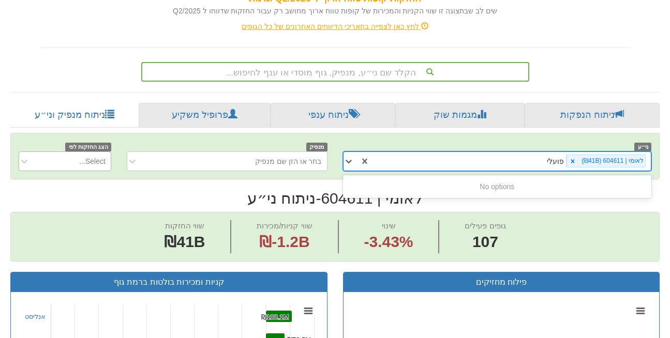
type input "פועלי"
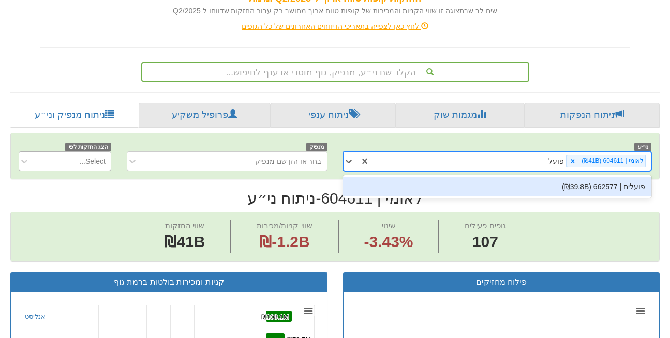
click at [565, 177] on div "פועלים | 662577 (₪39.8B)" at bounding box center [497, 186] width 309 height 19
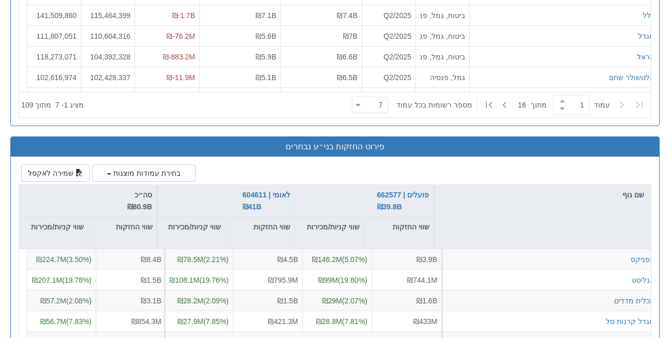
scroll to position [1221, 0]
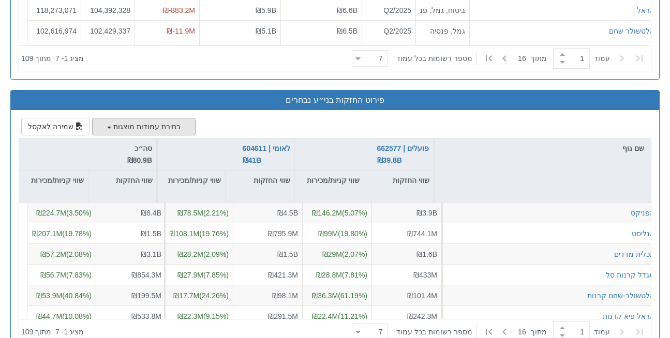
click at [160, 118] on button "בחירת עמודות מוצגות" at bounding box center [143, 127] width 103 height 18
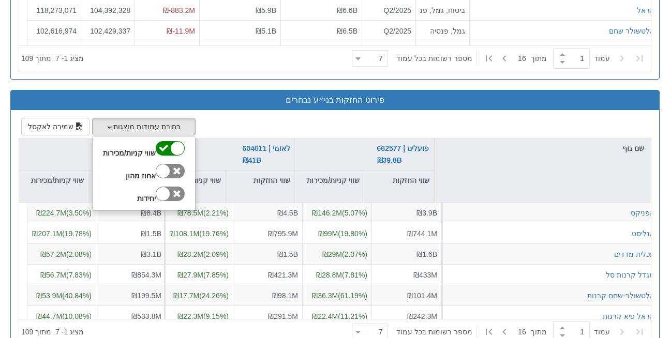
click at [228, 118] on div "בחירת עמודות מוצגות שווי קניות/מכירות אחוז מהון יחידות שמירה לאקסל שם גוף פועלי…" at bounding box center [335, 231] width 633 height 227
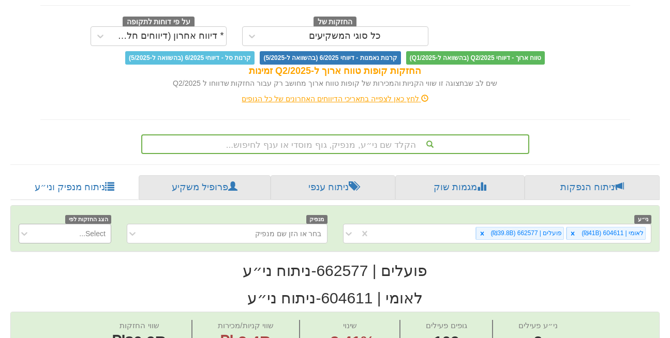
scroll to position [142, 0]
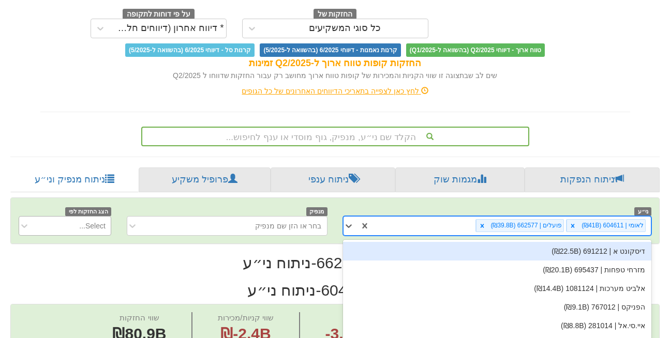
click at [455, 216] on div "option פועלים | 662577 (₪39.8B), selected. option דיסקונט א | 691212 (₪22.5B) f…" at bounding box center [497, 226] width 309 height 20
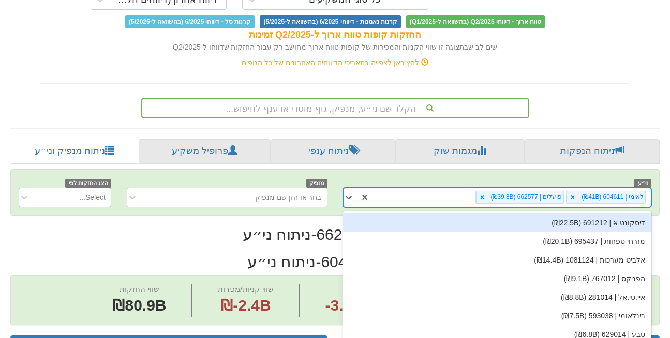
scroll to position [176, 0]
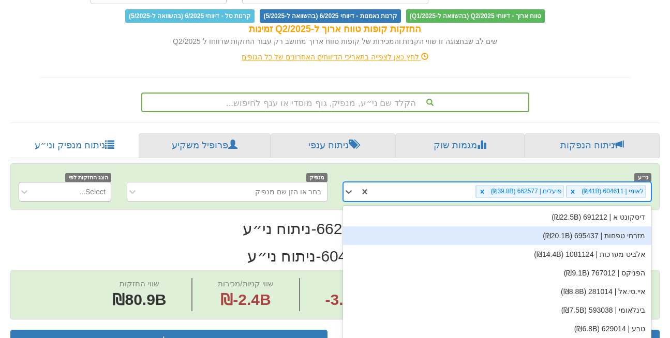
click at [458, 227] on div "מזרחי טפחות | 695437 (₪20.1B)" at bounding box center [497, 236] width 309 height 19
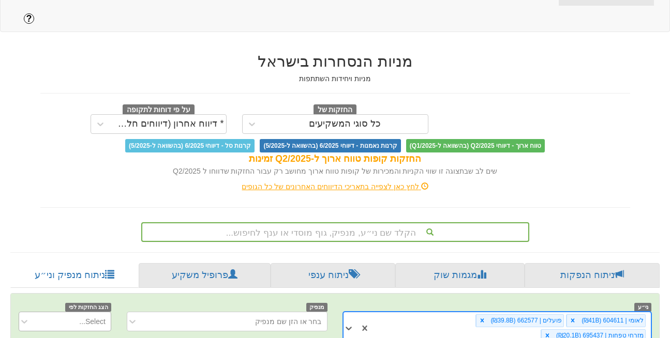
scroll to position [176, 0]
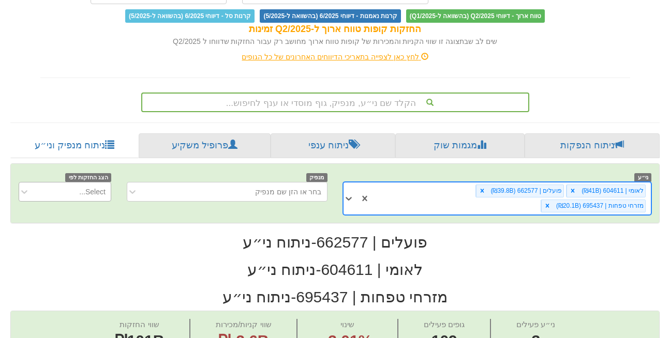
click at [458, 183] on div "לאומי | 604611 (₪41B) פועלים | 662577 (₪39.8B) מזרחי טפחות | 695437 (₪20.1B)" at bounding box center [510, 199] width 281 height 32
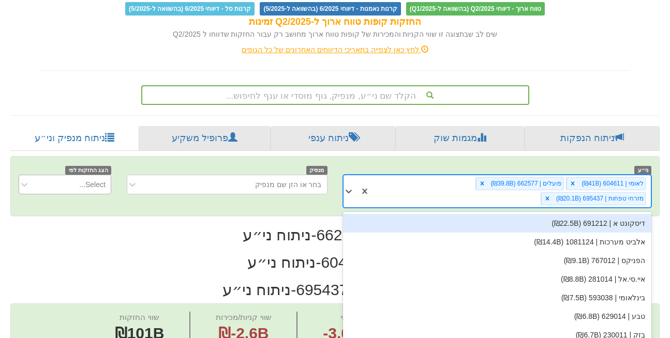
scroll to position [0, 82]
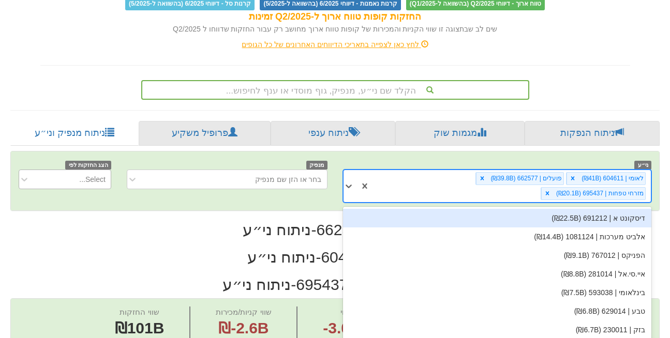
click at [515, 209] on div "דיסקונט א | 691212 (₪22.5B)" at bounding box center [497, 218] width 309 height 19
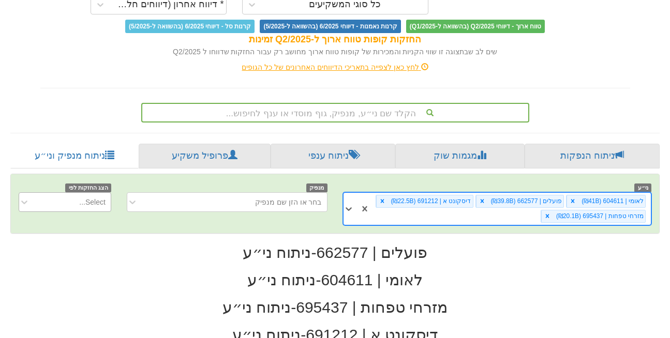
scroll to position [166, 0]
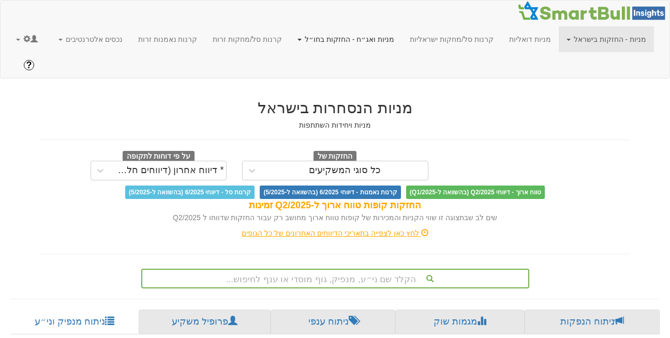
click at [379, 37] on link "מניות ואג״ח - החזקות בחו״ל" at bounding box center [346, 39] width 112 height 26
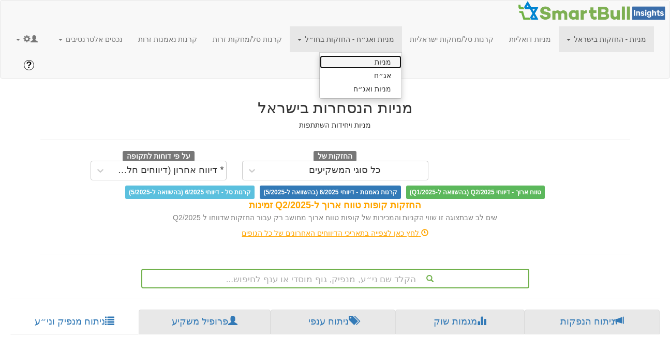
click at [382, 56] on link "מניות" at bounding box center [361, 61] width 82 height 13
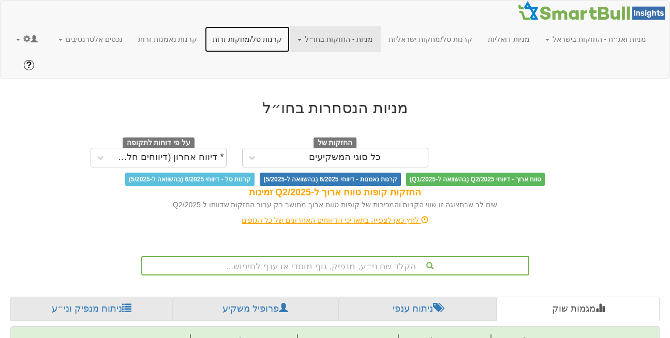
click at [265, 39] on link "קרנות סל/מחקות זרות" at bounding box center [247, 39] width 85 height 26
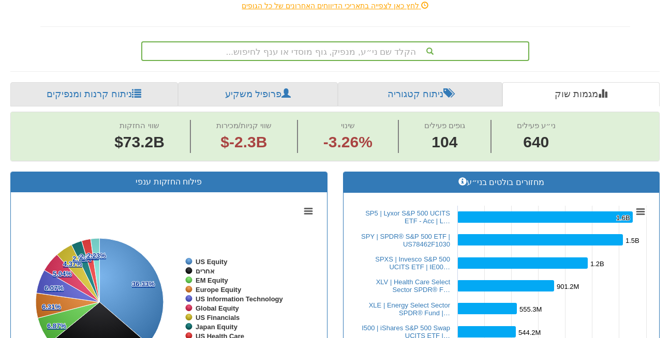
scroll to position [215, 0]
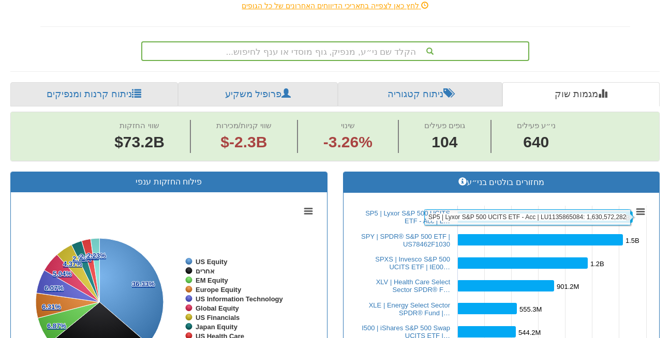
click at [569, 212] on rect at bounding box center [544, 217] width 175 height 11
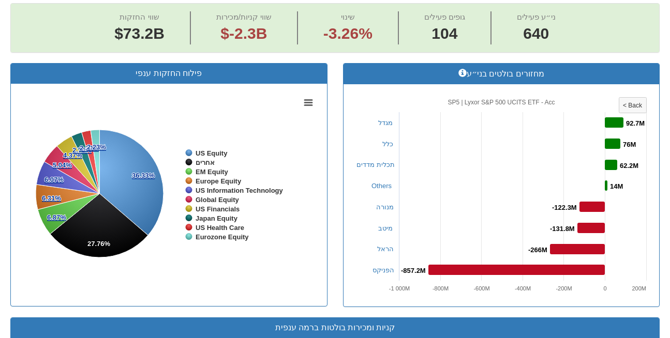
scroll to position [324, 0]
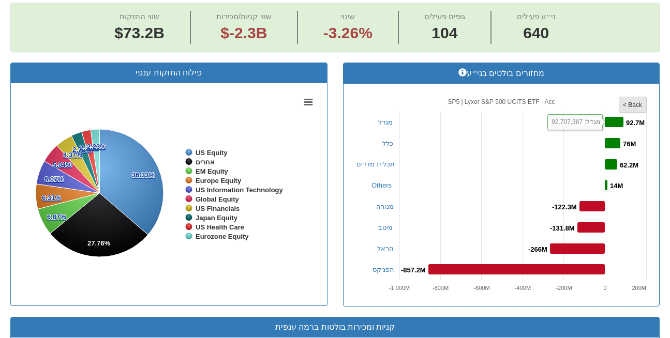
click at [635, 101] on tspan "< Back" at bounding box center [633, 104] width 20 height 7
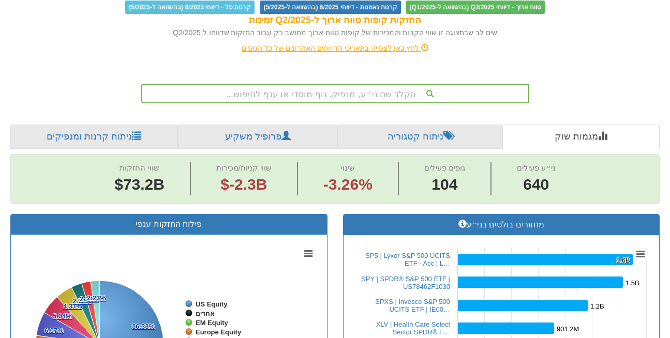
scroll to position [162, 0]
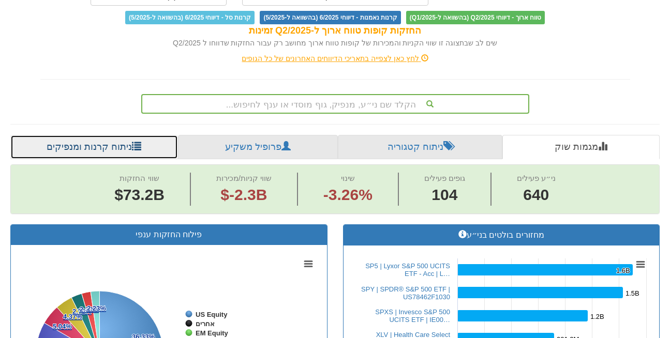
click at [81, 135] on link "ניתוח קרנות ומנפיקים" at bounding box center [94, 147] width 168 height 25
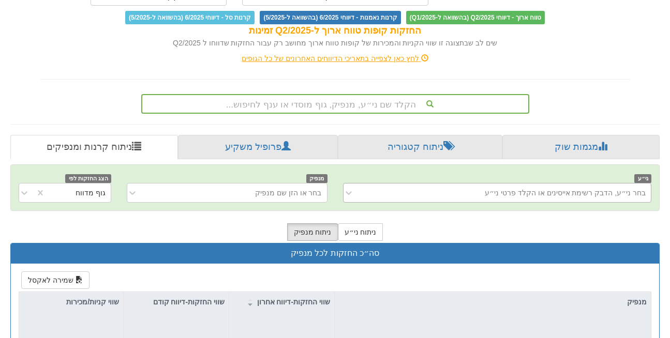
click at [572, 188] on div "בחר ני״ע, הדבק רשימת אייסינים או הקלד פרטי ני״ע" at bounding box center [565, 193] width 161 height 10
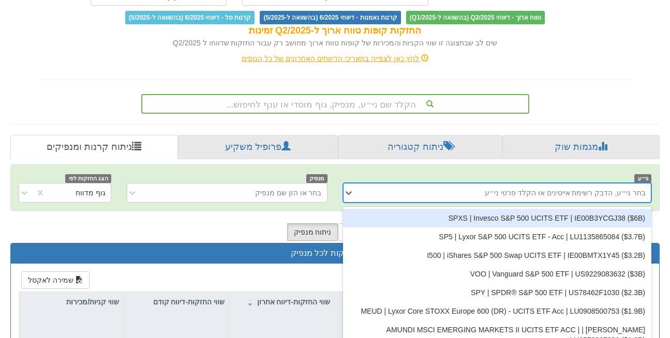
click at [541, 209] on div "SPXS | Invesco S&P 500 UCITS ETF | IE00B3YCGJ38 ‎($6B‎)‎" at bounding box center [497, 218] width 309 height 19
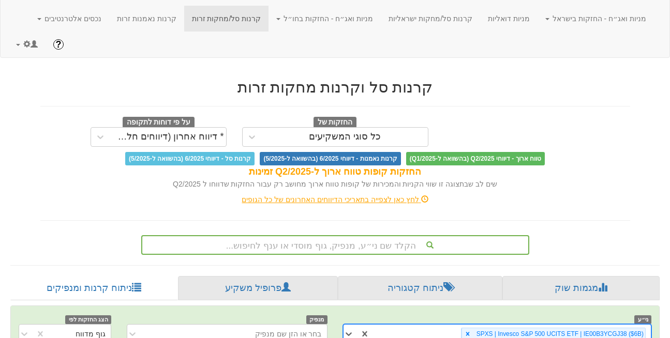
scroll to position [162, 0]
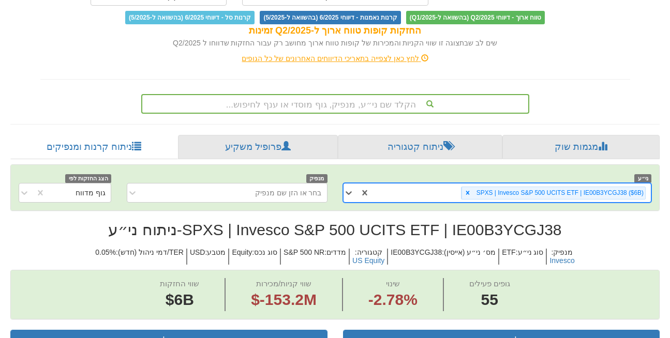
click at [451, 185] on div "SPXS | Invesco S&P 500 UCITS ETF | IE00B3YCGJ38 ‎($6B‎)‎" at bounding box center [510, 193] width 281 height 17
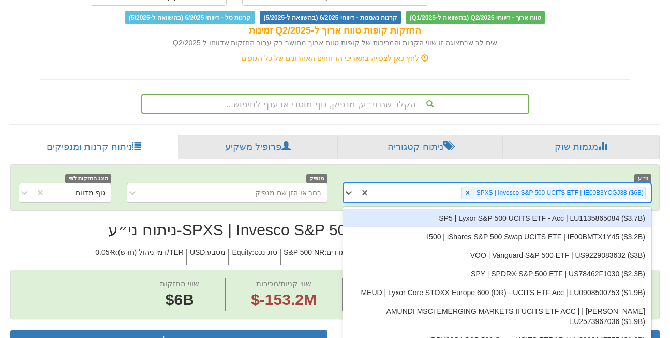
click at [458, 209] on div "SP5 | Lyxor S&P 500 UCITS ETF - Acc | LU1135865084 ‎($3.7B‎)‎" at bounding box center [497, 218] width 309 height 19
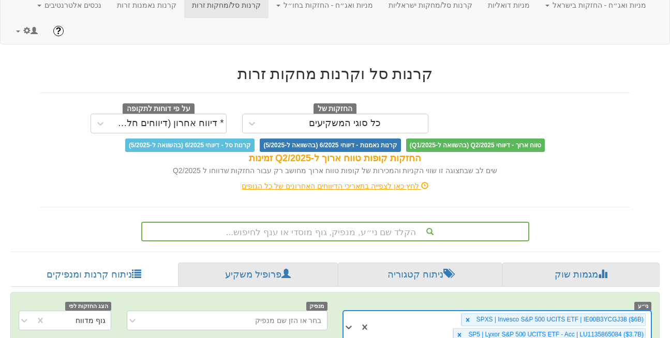
scroll to position [162, 0]
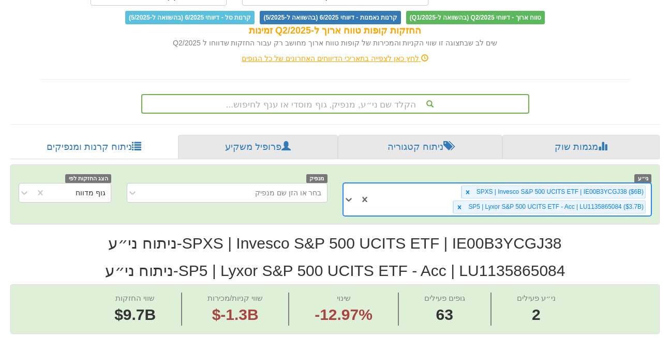
click at [429, 184] on div "SPXS | Invesco S&P 500 UCITS ETF | IE00B3YCGJ38 ‎($6B‎)‎ SP5 | Lyxor S&P 500 UC…" at bounding box center [510, 200] width 281 height 32
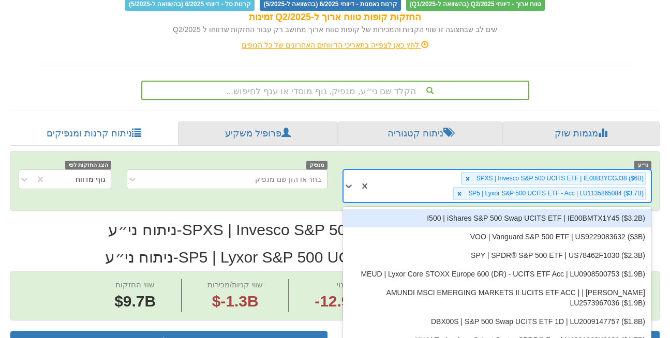
scroll to position [176, 0]
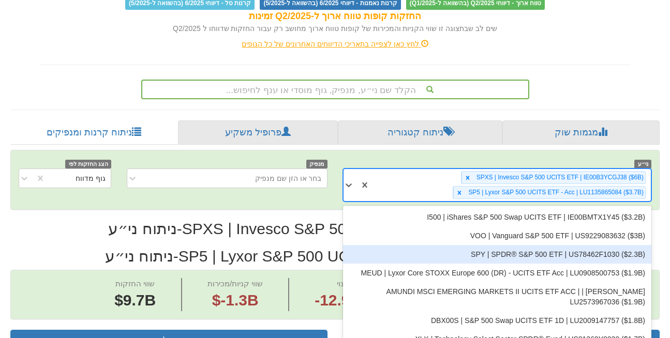
click at [477, 245] on div "SPY | SPDR® S&P 500 ETF | US78462F1030 ‎($2.3B‎)‎" at bounding box center [497, 254] width 309 height 19
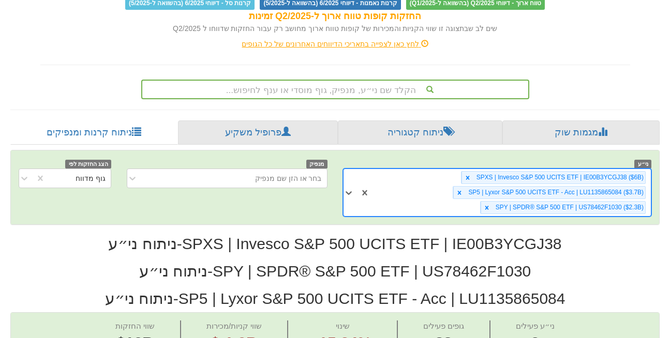
click at [436, 173] on div "SPXS | Invesco S&P 500 UCITS ETF | IE00B3YCGJ38 ‎($6B‎)‎ SP5 | Lyxor S&P 500 UC…" at bounding box center [510, 192] width 281 height 47
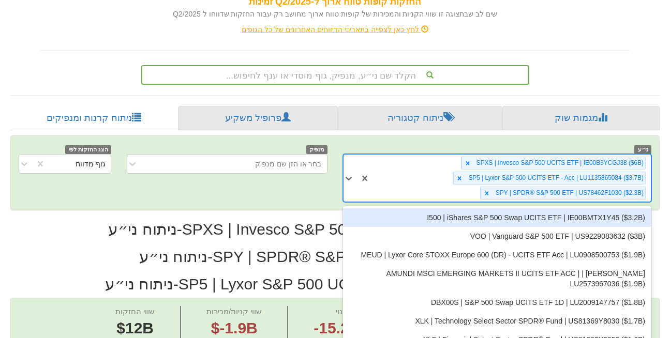
scroll to position [0, 82]
click at [443, 208] on div "I500 | iShares S&P 500 Swap UCITS ETF | IE00BMTX1Y45 ‎($3.2B‎)‎" at bounding box center [497, 217] width 309 height 19
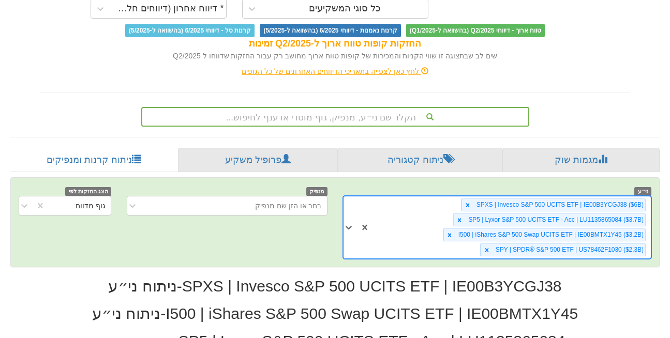
scroll to position [135, 0]
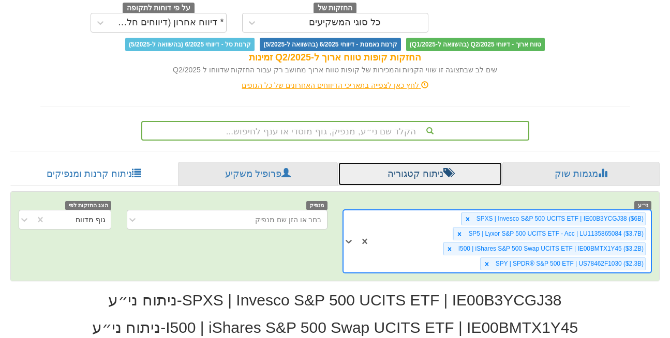
click at [419, 162] on link "ניתוח קטגוריה" at bounding box center [420, 174] width 165 height 25
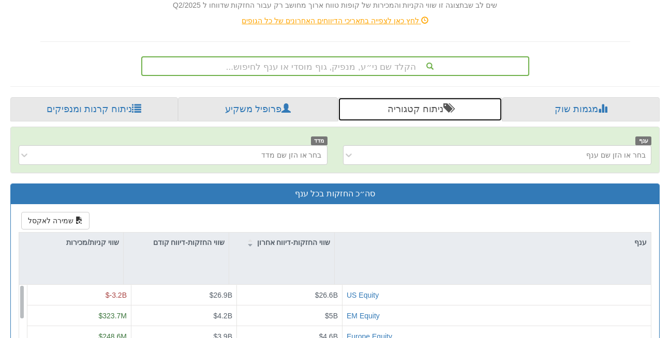
scroll to position [200, 0]
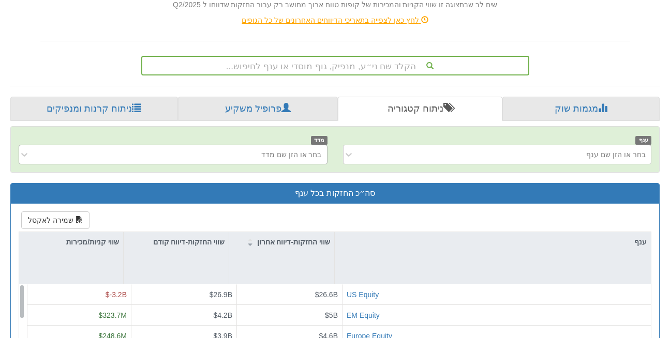
click at [309, 150] on div "בחר או הזן שם מדד" at bounding box center [291, 155] width 61 height 10
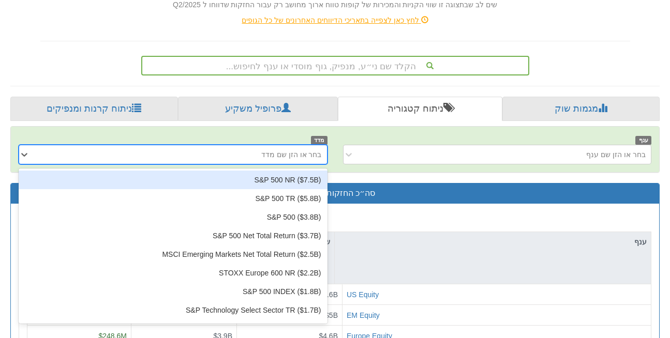
click at [295, 171] on div "S&P 500 NR ‎($7.5B‎)‎" at bounding box center [173, 180] width 309 height 19
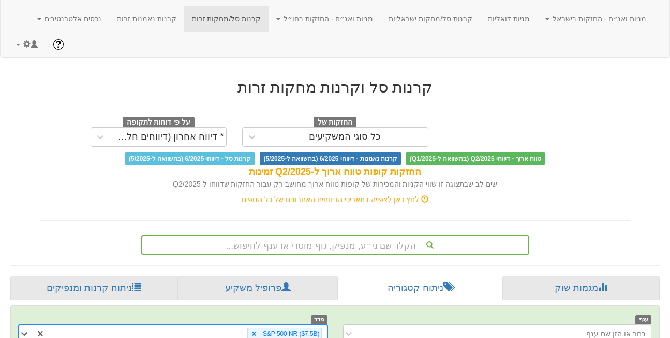
scroll to position [200, 0]
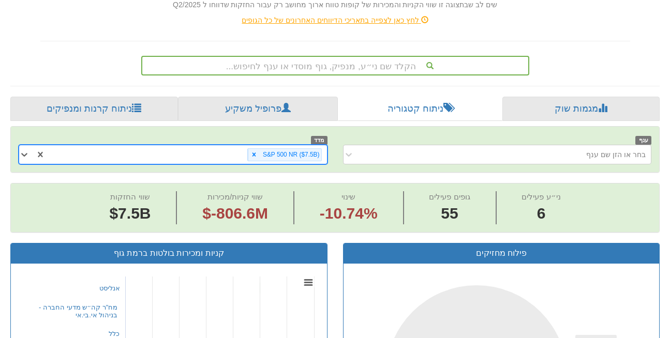
click at [233, 146] on div "S&P 500 NR ‎($7.5B‎)‎" at bounding box center [186, 154] width 281 height 17
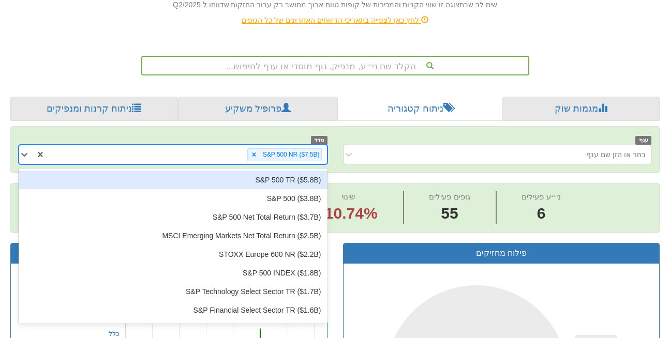
click at [222, 146] on div "S&P 500 NR ‎($7.5B‎)‎" at bounding box center [186, 154] width 281 height 17
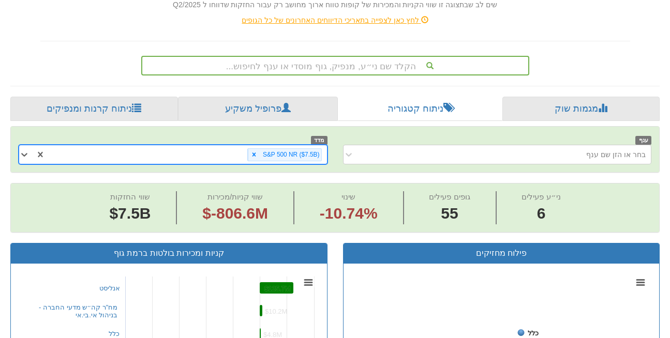
scroll to position [0, 6538]
click at [220, 146] on div "S&P 500 NR ‎($7.5B‎)‎" at bounding box center [186, 154] width 281 height 17
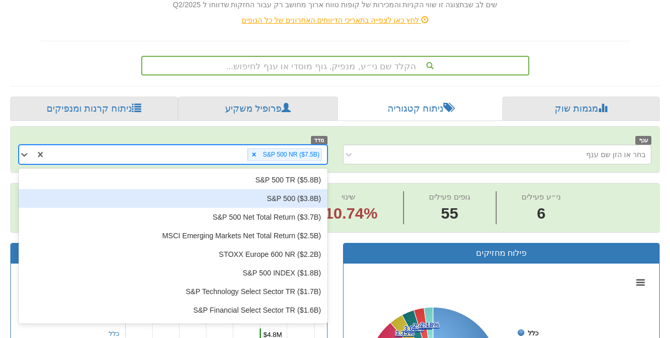
click at [239, 189] on div "S&P 500 ‎($3.8B‎)‎" at bounding box center [173, 198] width 309 height 19
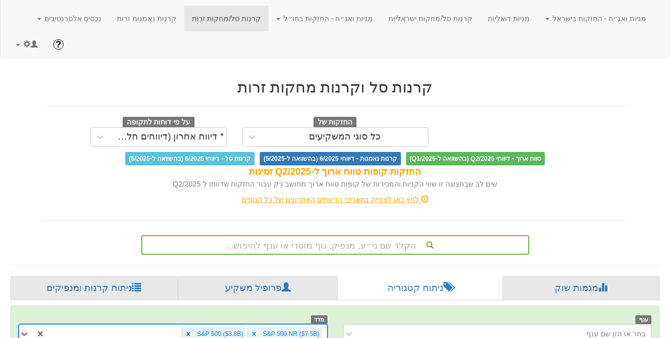
scroll to position [200, 0]
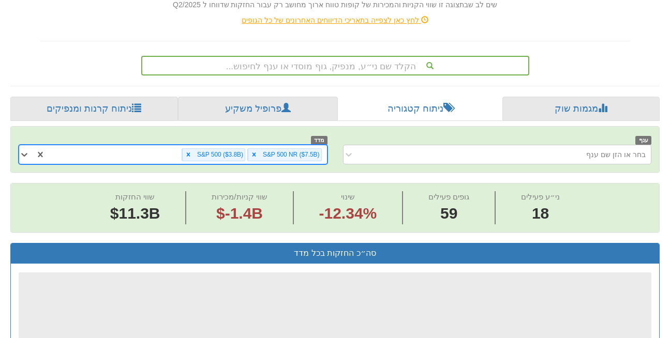
click at [156, 146] on div "S&P 500 NR ‎($7.5B‎)‎ S&P 500 ‎($3.8B‎)‎" at bounding box center [186, 154] width 281 height 17
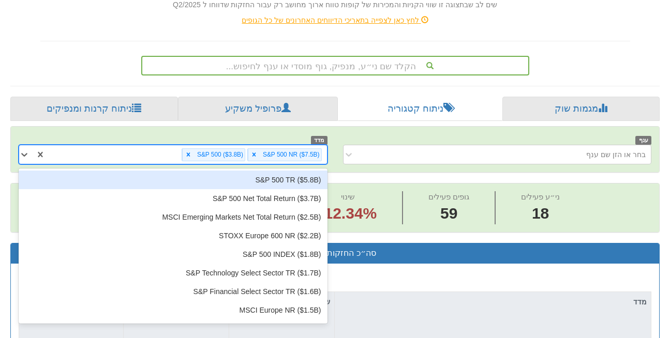
click at [158, 146] on div "S&P 500 NR ‎($7.5B‎)‎ S&P 500 ‎($3.8B‎)‎" at bounding box center [186, 154] width 281 height 17
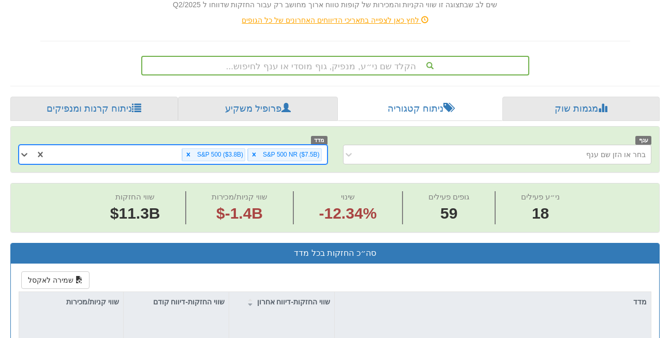
scroll to position [0, 7034]
click at [158, 146] on div "S&P 500 NR ‎($7.5B‎)‎ S&P 500 ‎($3.8B‎)‎" at bounding box center [186, 154] width 281 height 17
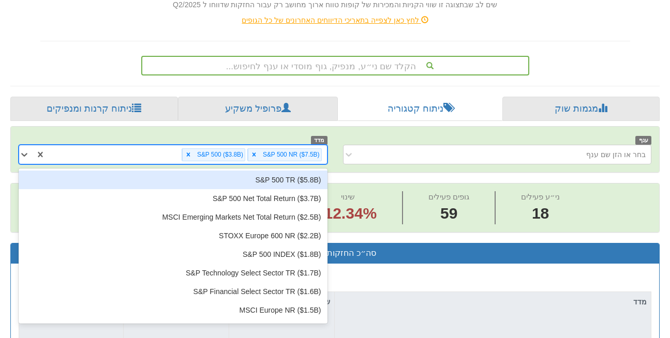
click at [169, 171] on div "S&P 500 TR ‎($5.8B‎)‎" at bounding box center [173, 180] width 309 height 19
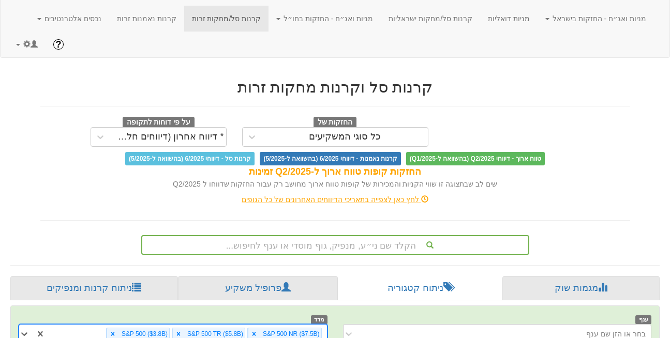
scroll to position [200, 0]
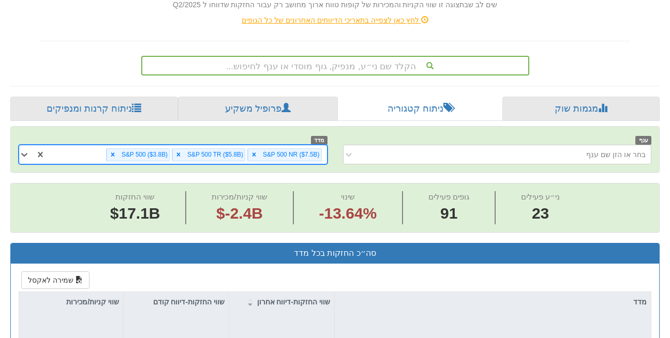
click at [93, 146] on div "S&P 500 NR ‎($7.5B‎)‎ S&P 500 TR ‎($5.8B‎)‎ S&P 500 ‎($3.8B‎)‎" at bounding box center [186, 154] width 281 height 17
click at [92, 146] on div "S&P 500 NR ‎($7.5B‎)‎ S&P 500 TR ‎($5.8B‎)‎ S&P 500 ‎($3.8B‎)‎" at bounding box center [186, 154] width 281 height 17
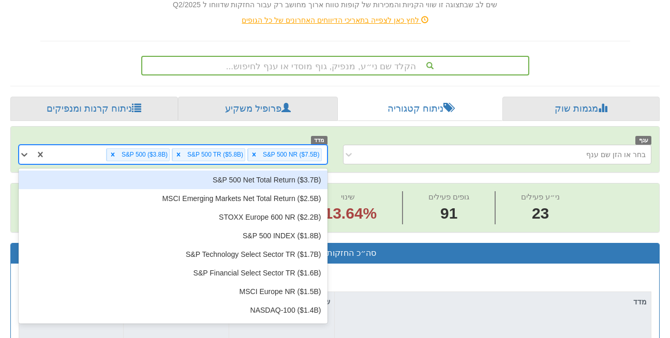
scroll to position [0, 11007]
click at [91, 146] on div "S&P 500 NR ‎($7.5B‎)‎ S&P 500 TR ‎($5.8B‎)‎ S&P 500 ‎($3.8B‎)‎" at bounding box center [186, 154] width 281 height 17
click at [102, 171] on div "S&P 500 Net Total Return ‎($3.7B‎)‎" at bounding box center [173, 180] width 309 height 19
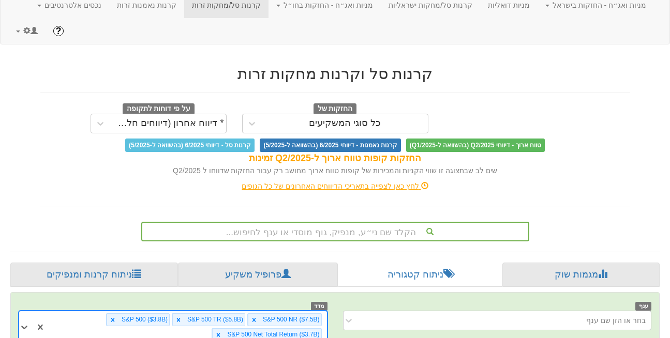
scroll to position [200, 0]
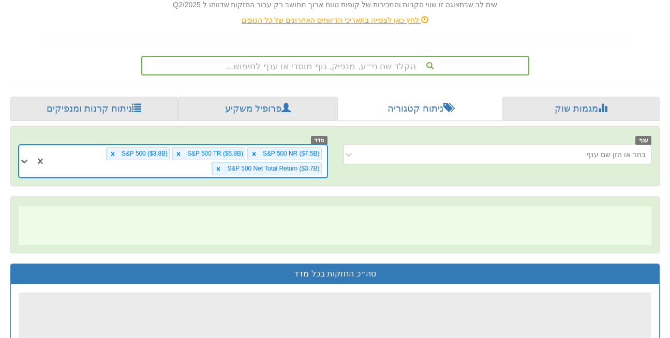
click at [155, 145] on div "S&P 500 NR ‎($7.5B‎)‎ S&P 500 TR ‎($5.8B‎)‎ S&P 500 ‎($3.8B‎)‎ S&P 500 Net Tota…" at bounding box center [186, 161] width 281 height 32
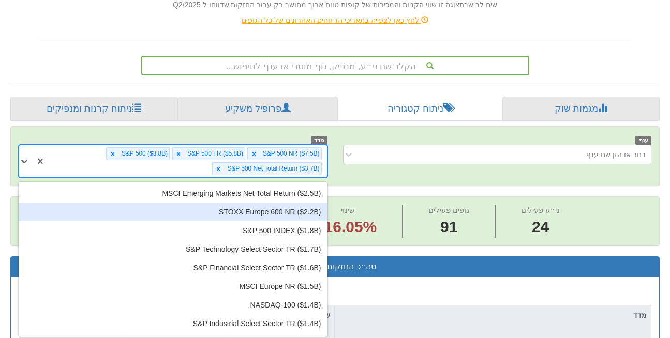
scroll to position [0, 11007]
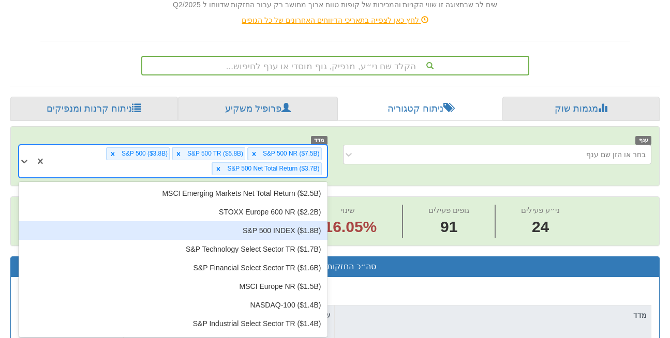
click at [234, 221] on div "S&P 500 INDEX ‎($1.8B‎)‎" at bounding box center [173, 230] width 309 height 19
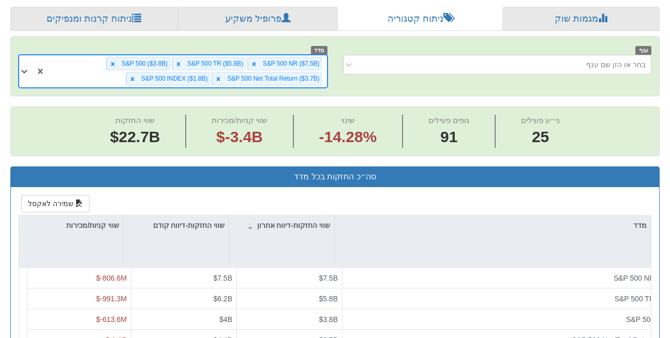
scroll to position [290, 0]
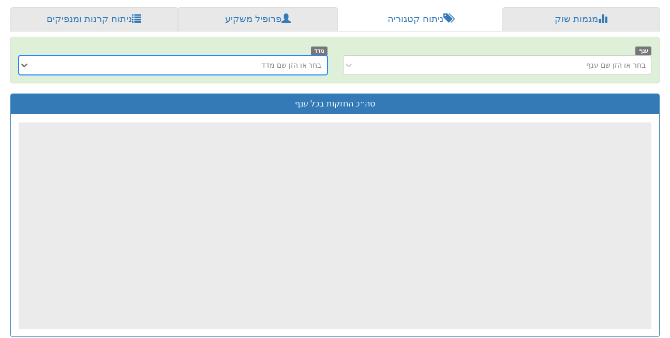
scroll to position [275, 0]
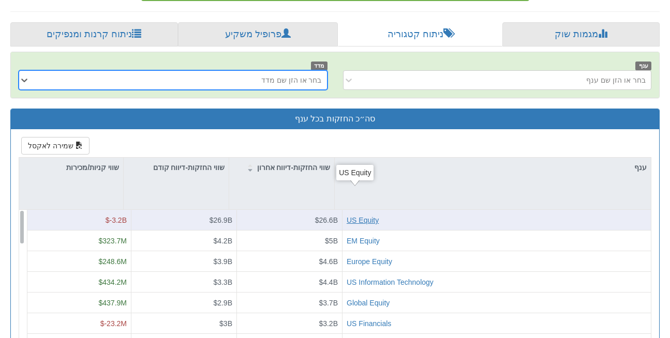
click at [357, 215] on div "US Equity" at bounding box center [363, 220] width 32 height 10
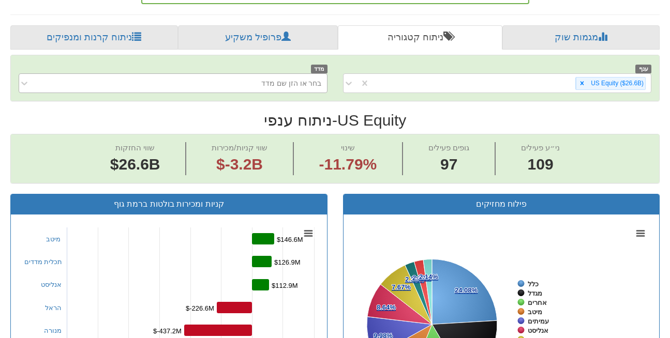
scroll to position [270, 0]
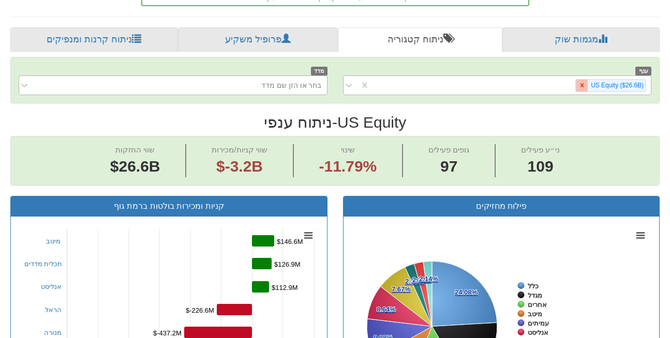
click at [582, 82] on icon at bounding box center [581, 85] width 7 height 7
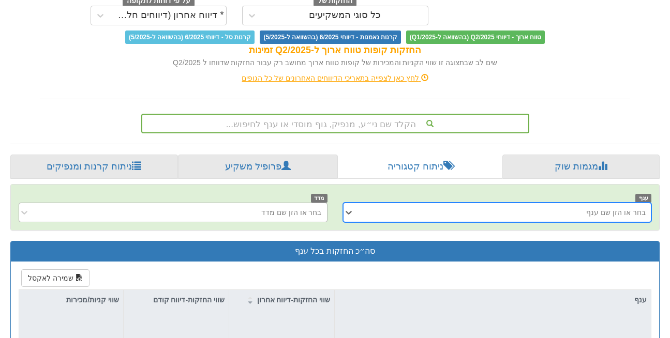
scroll to position [143, 0]
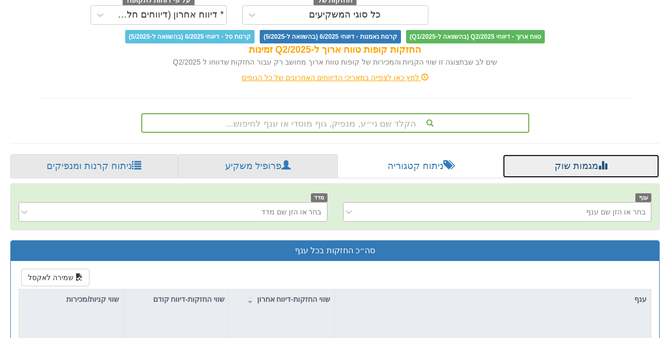
click at [569, 154] on link "מגמות שוק" at bounding box center [580, 166] width 157 height 25
